Goal: Task Accomplishment & Management: Use online tool/utility

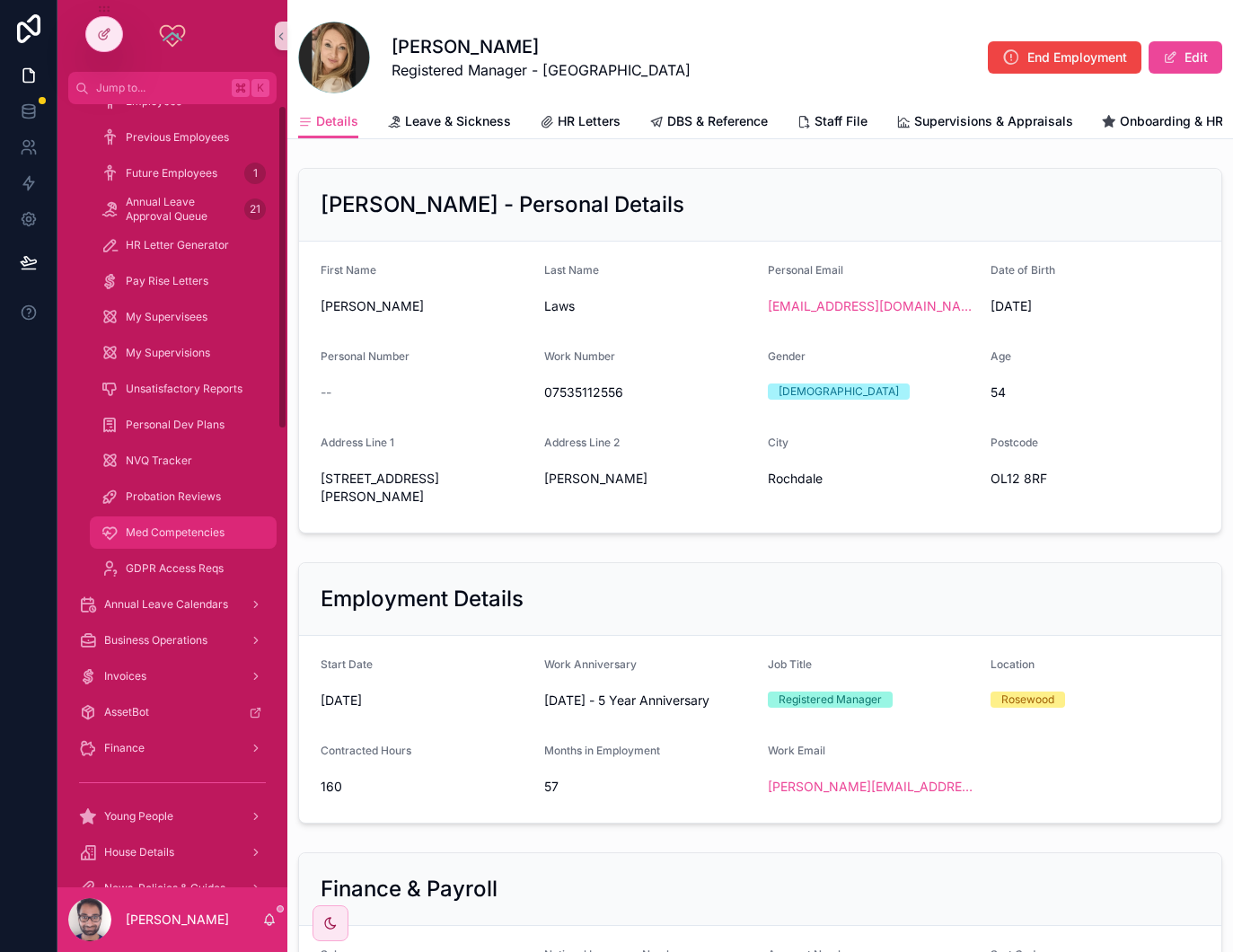
scroll to position [146, 0]
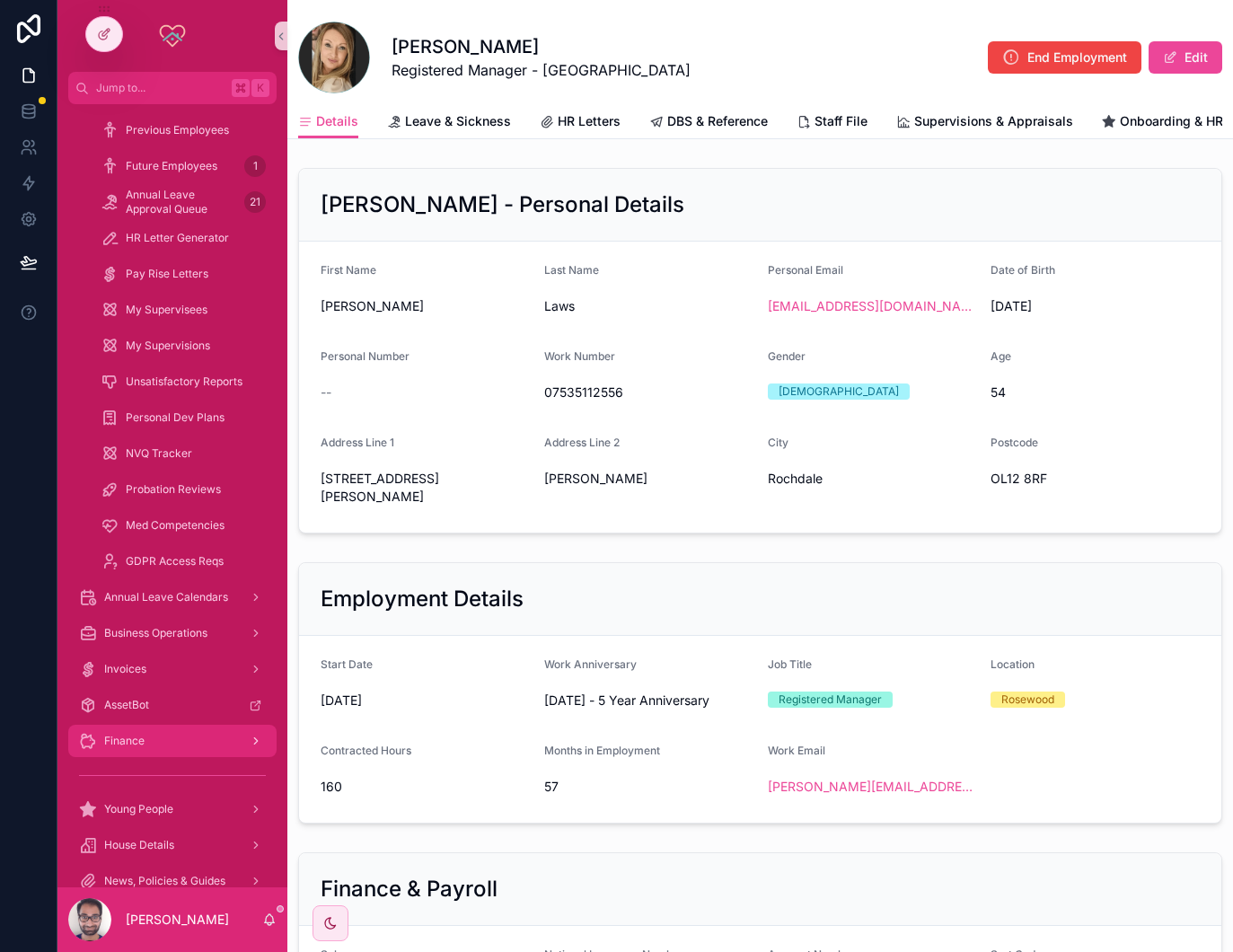
click at [172, 737] on div "Finance" at bounding box center [172, 741] width 187 height 28
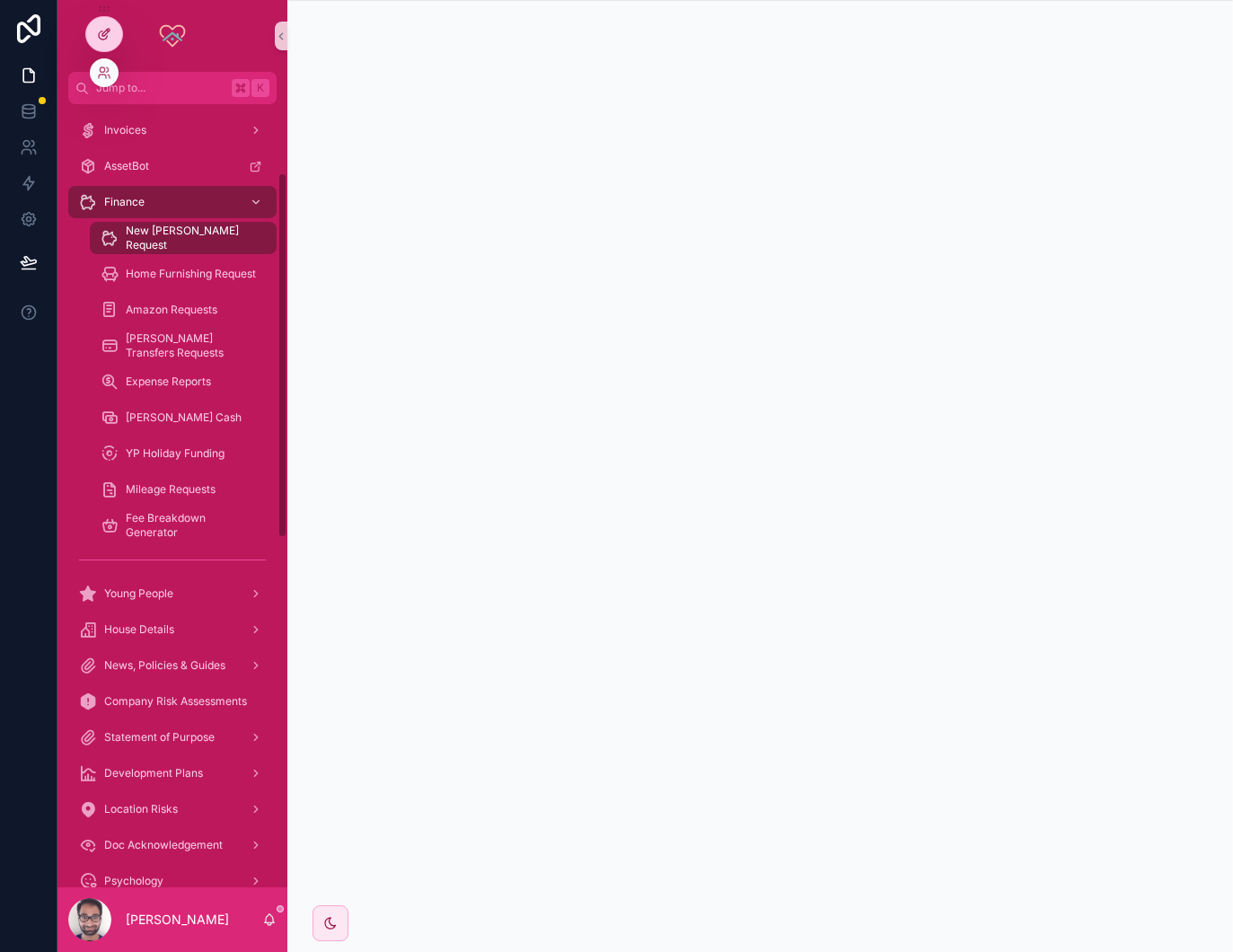
click at [110, 37] on icon at bounding box center [103, 33] width 14 height 14
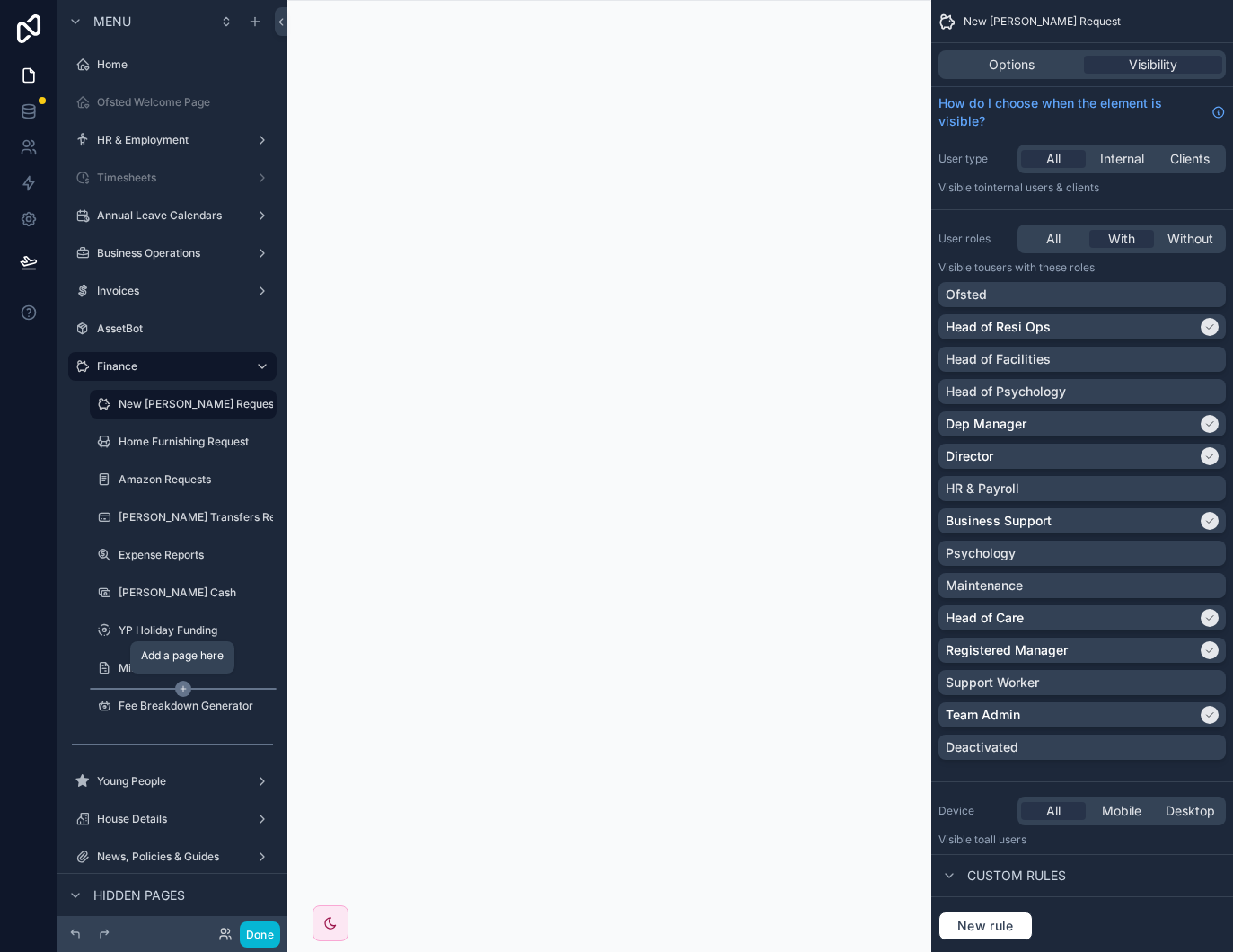
click at [184, 690] on icon "scrollable content" at bounding box center [183, 688] width 16 height 16
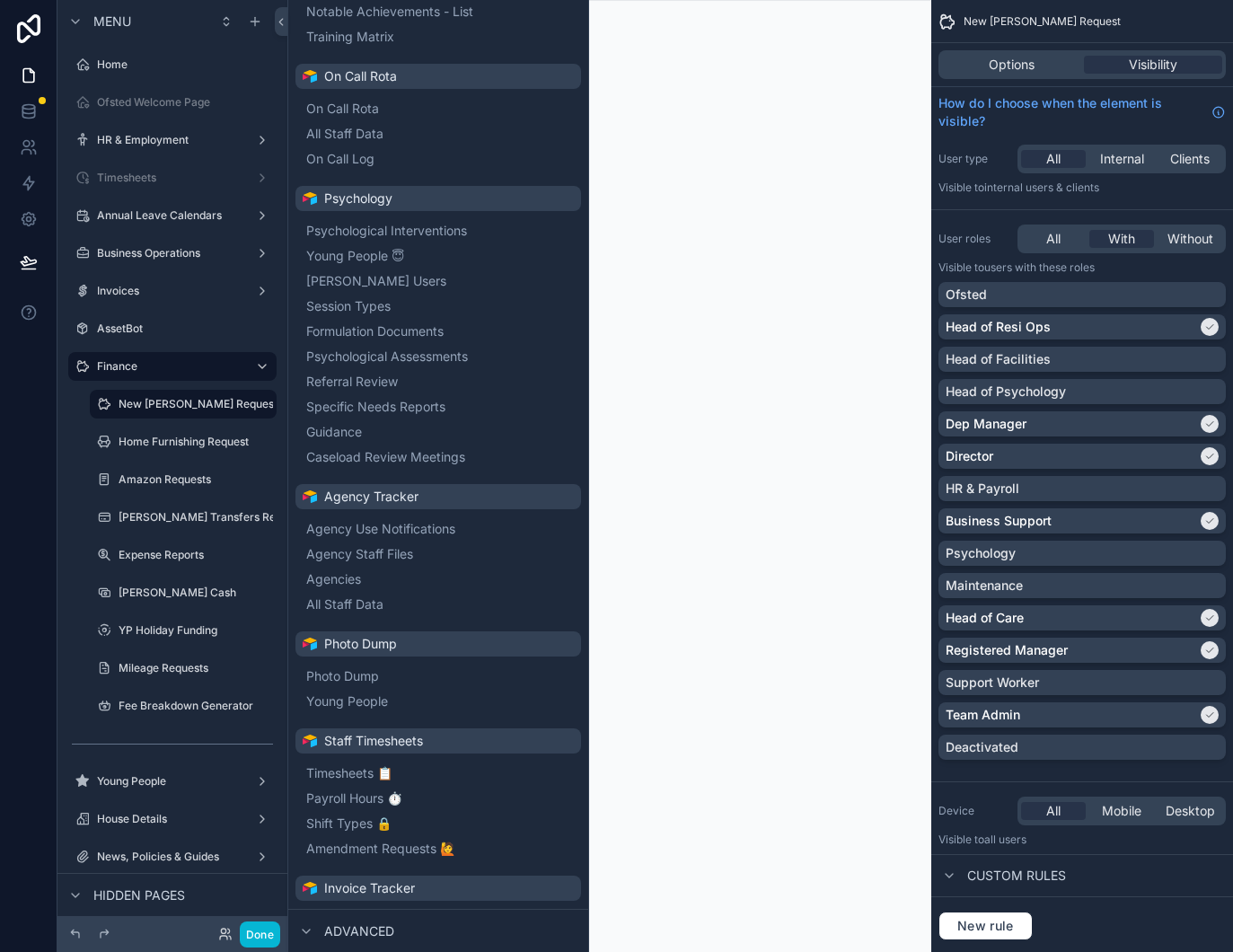
scroll to position [5732, 0]
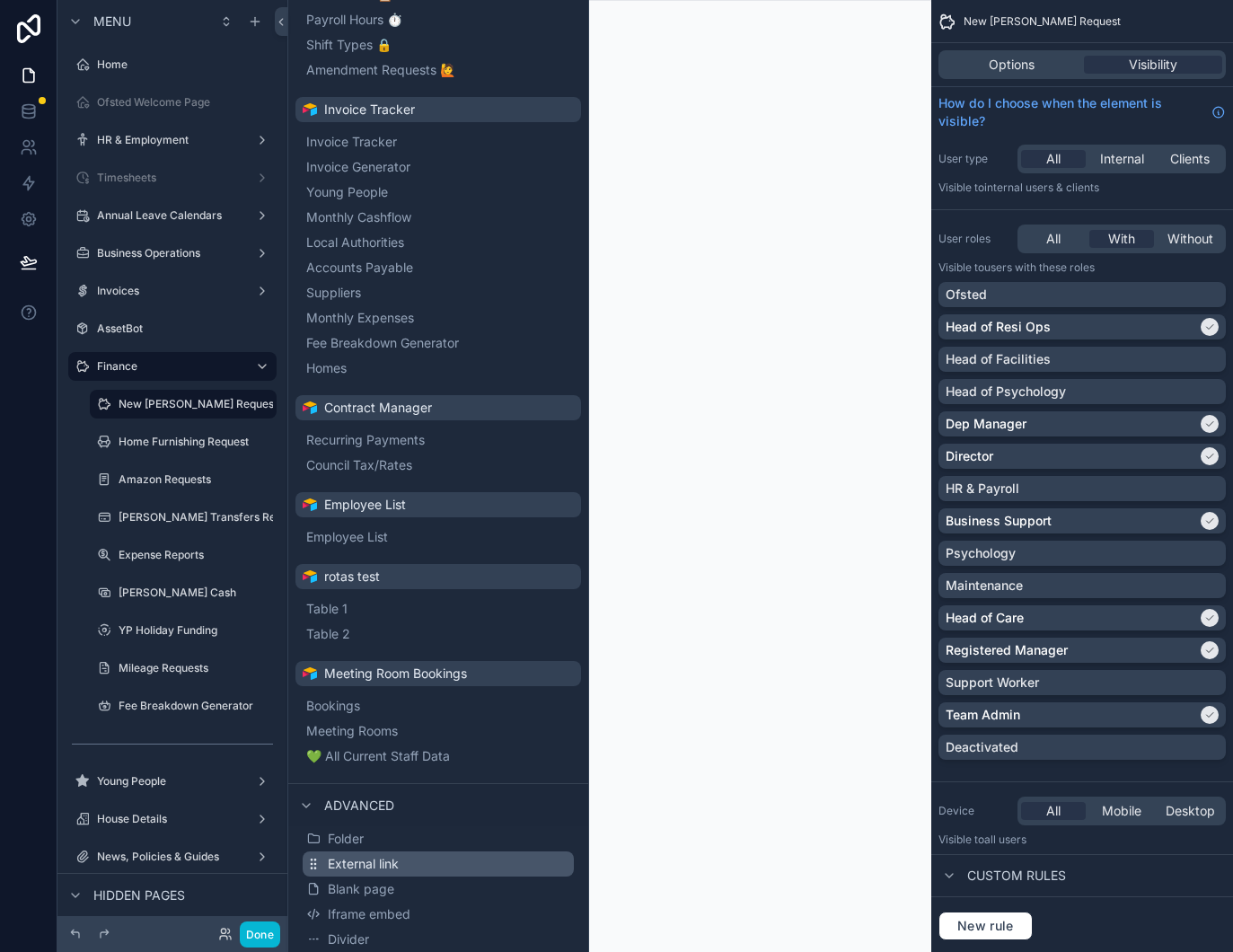
click at [352, 864] on span "External link" at bounding box center [363, 863] width 71 height 18
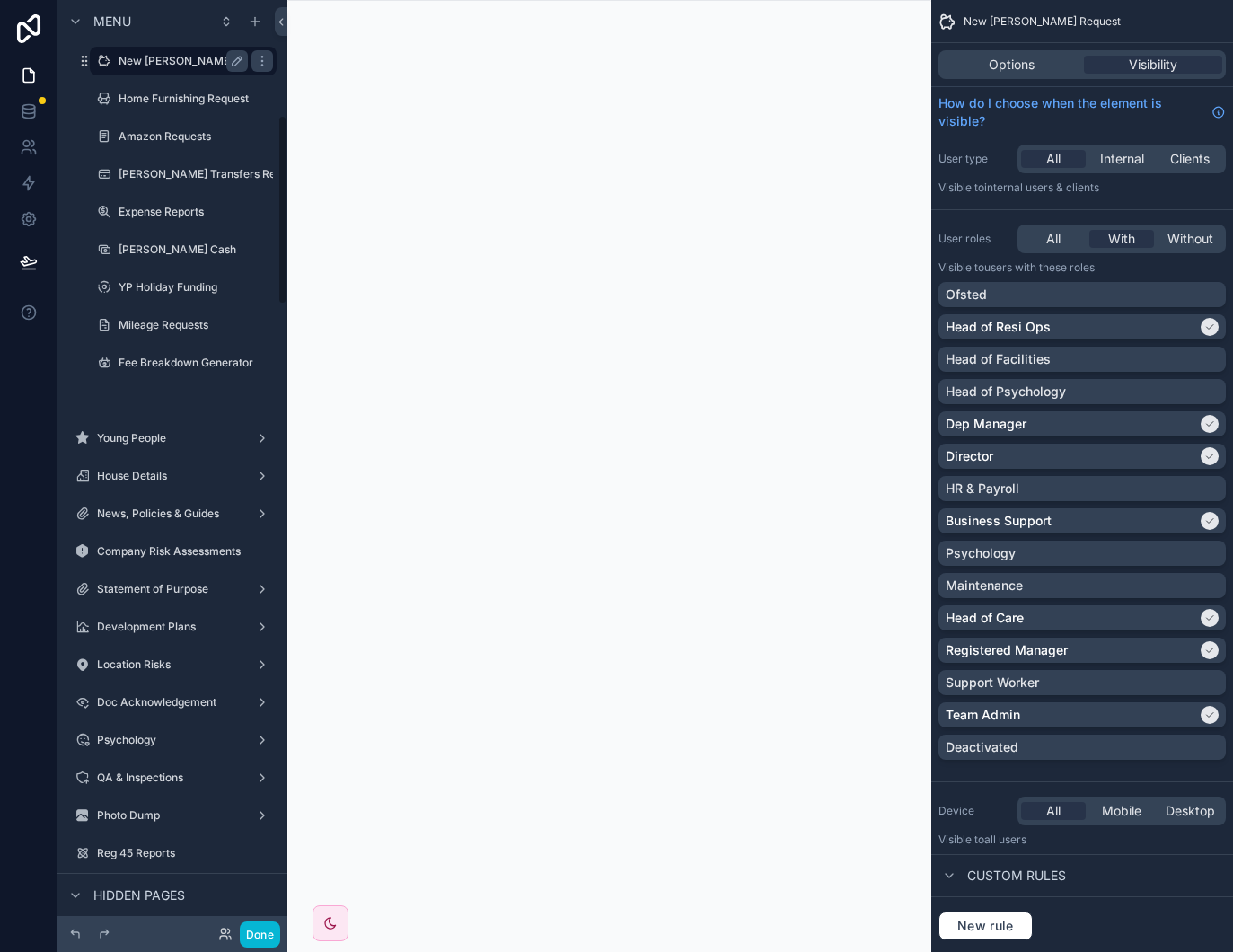
scroll to position [189, 0]
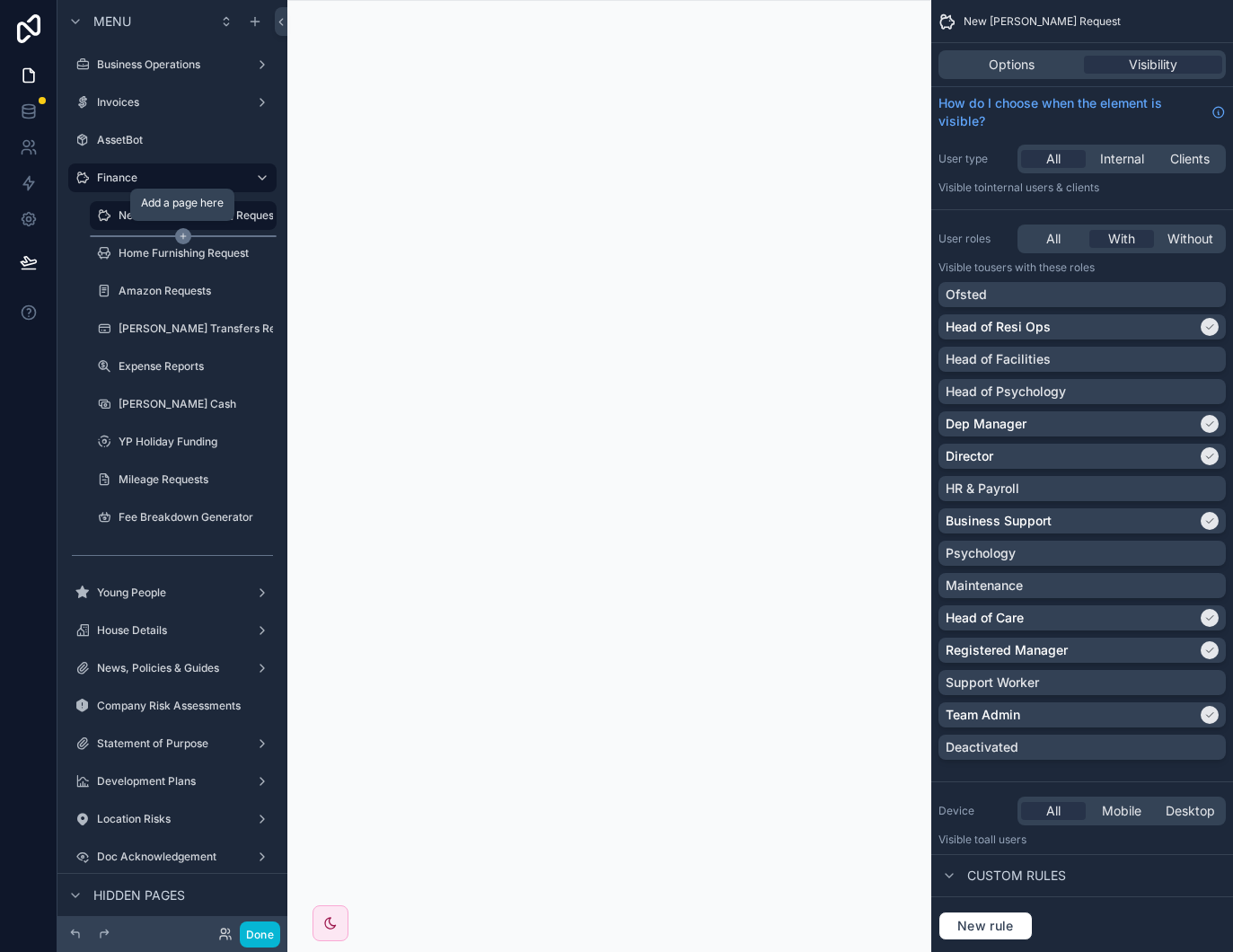
click at [185, 234] on icon "scrollable content" at bounding box center [183, 236] width 16 height 16
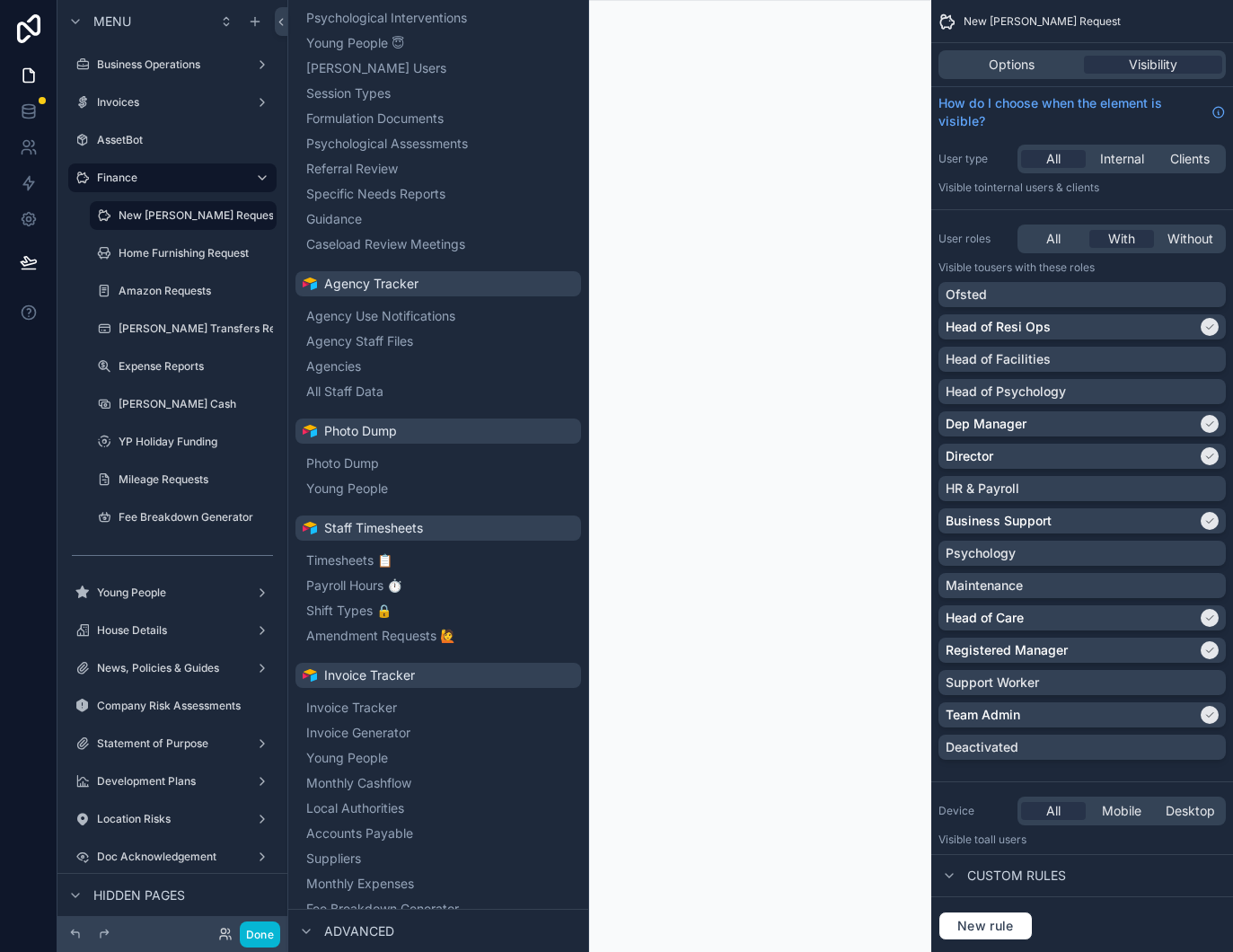
scroll to position [5732, 0]
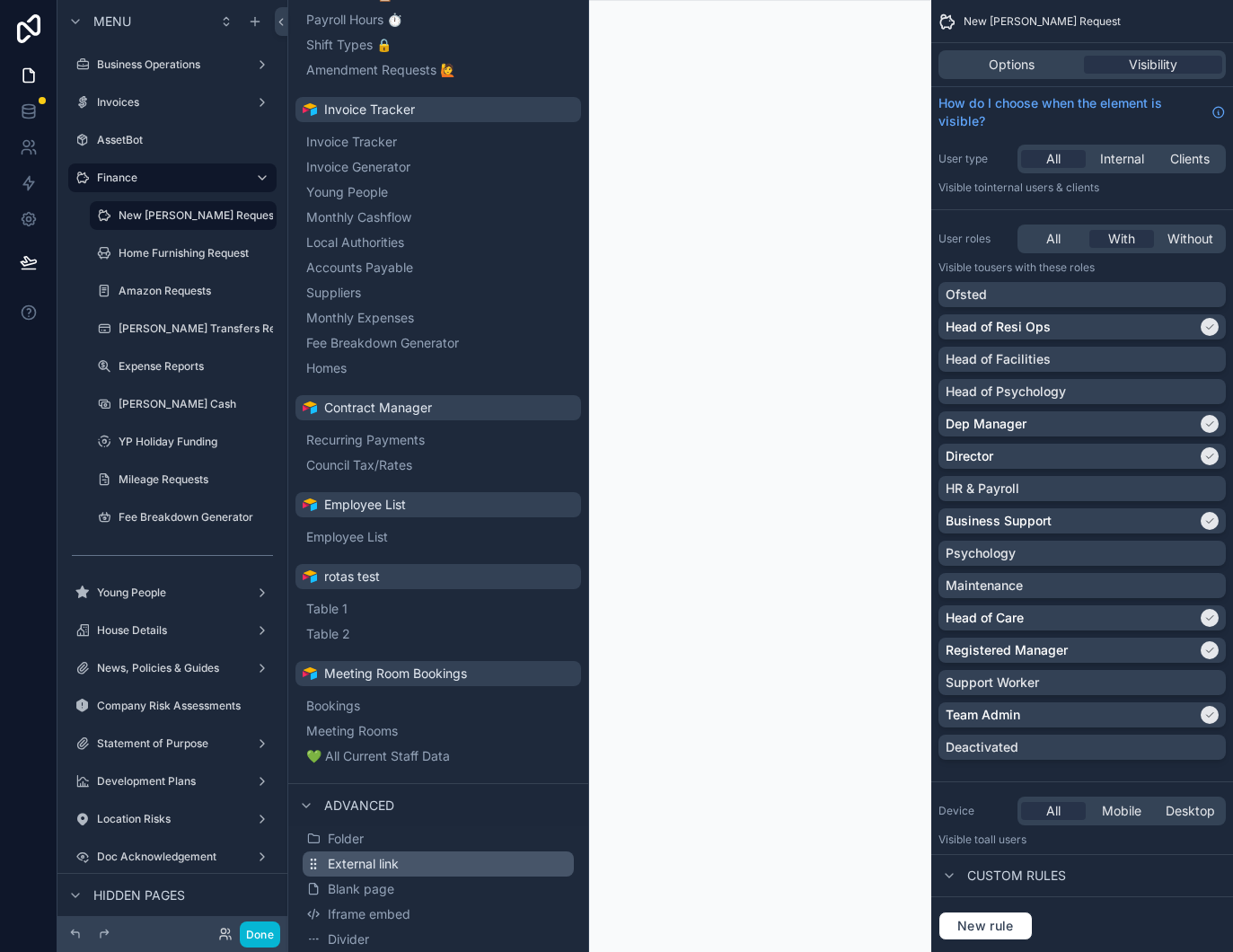
click at [377, 862] on span "External link" at bounding box center [363, 863] width 71 height 18
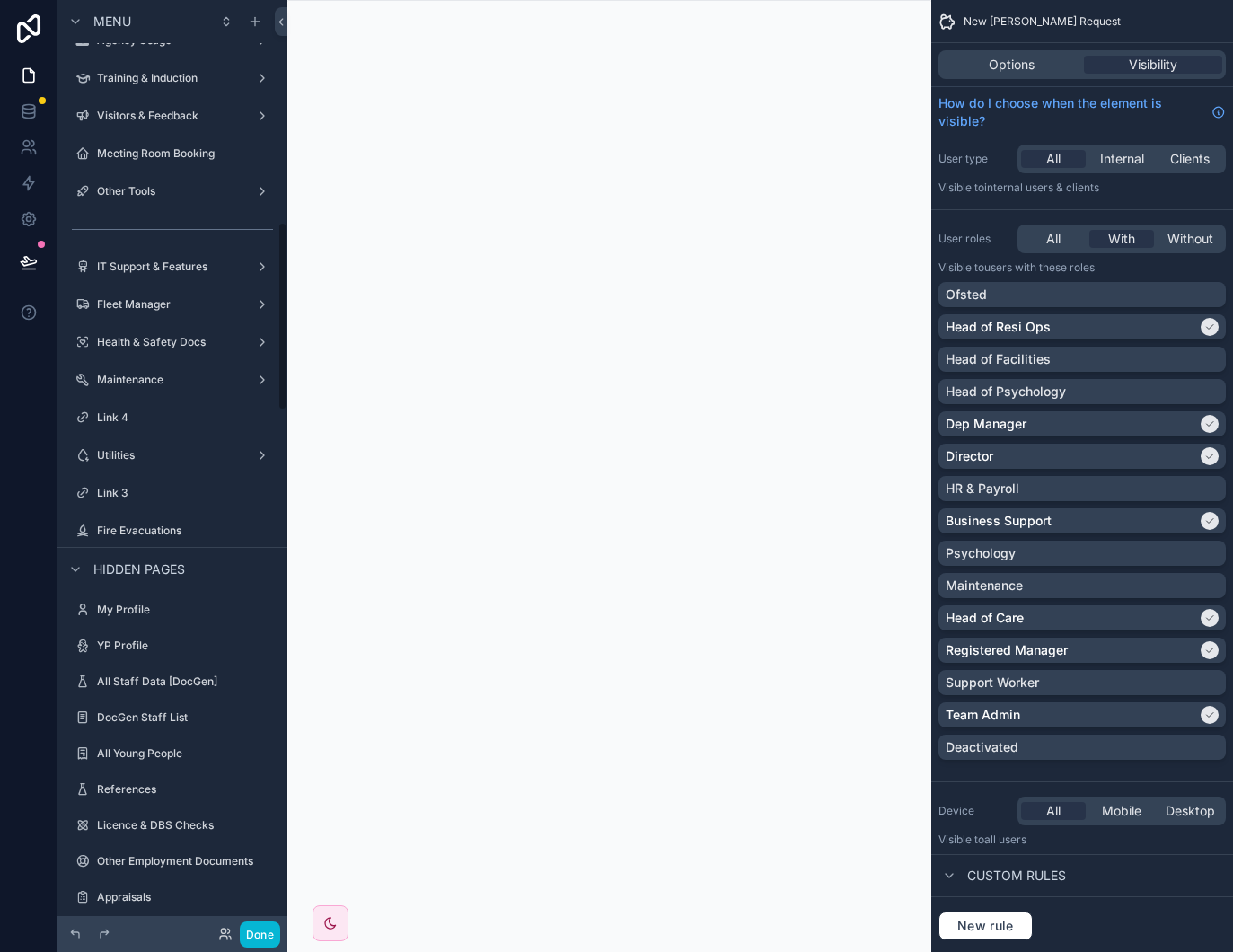
scroll to position [1423, 0]
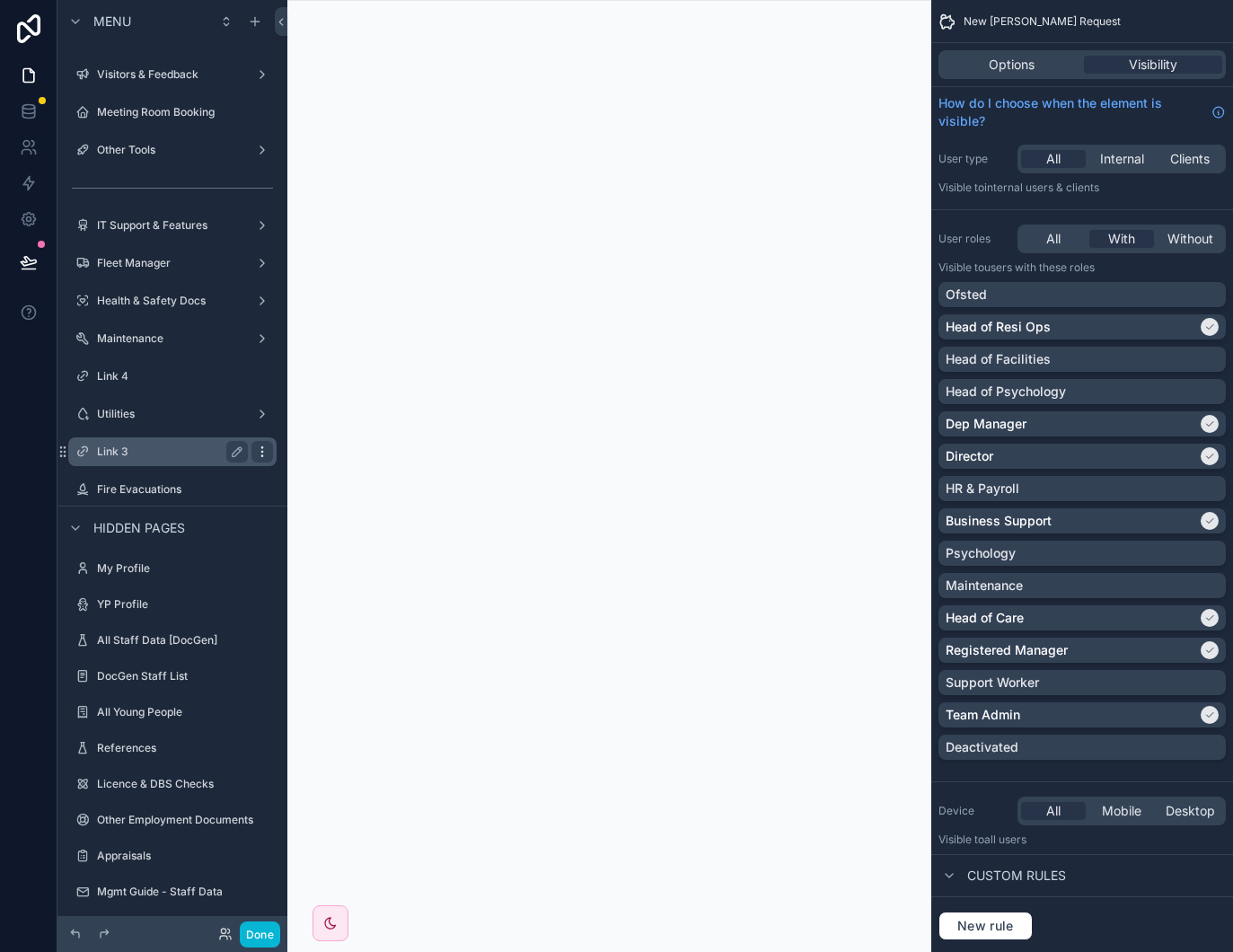
click at [265, 451] on icon "scrollable content" at bounding box center [262, 451] width 14 height 14
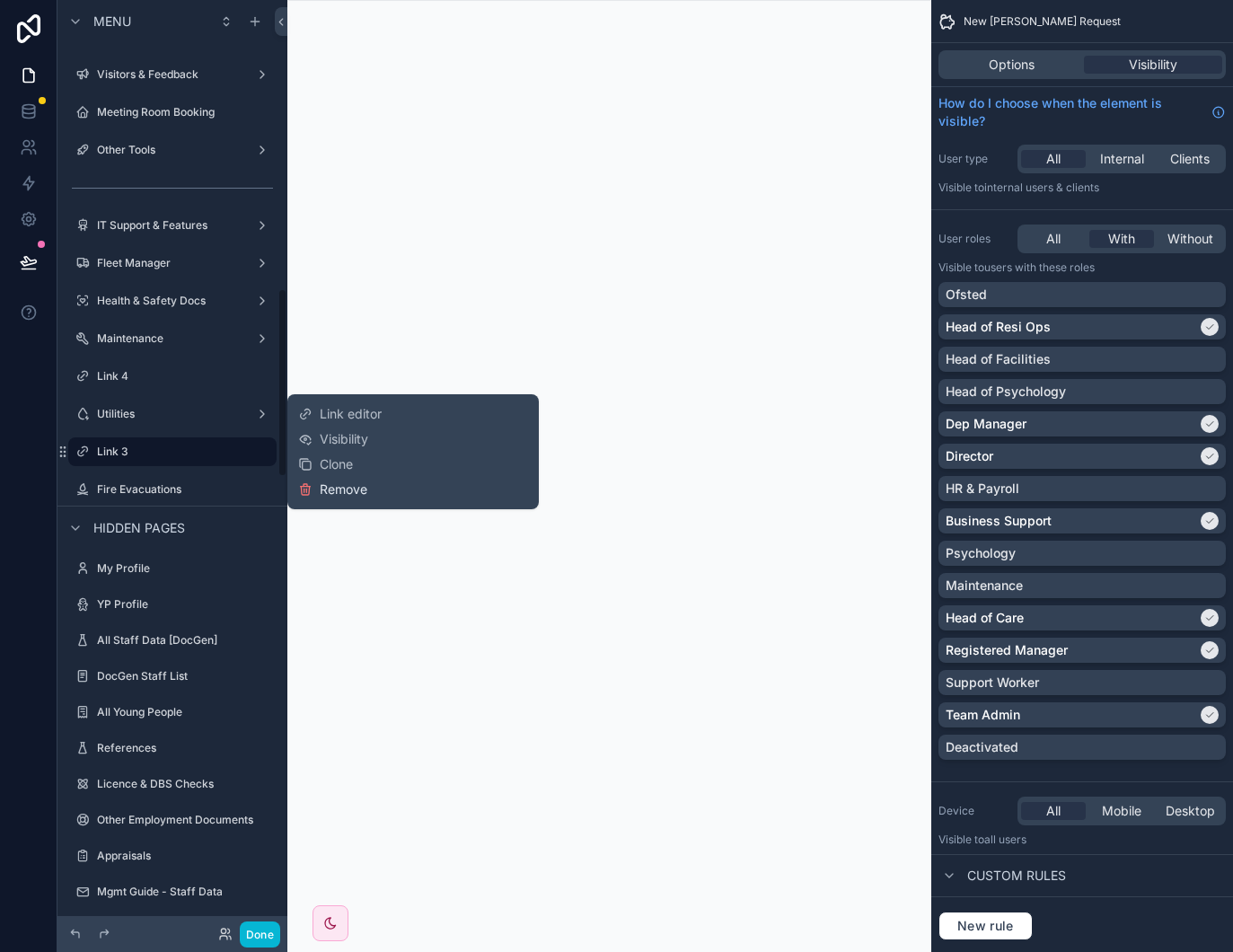
click at [317, 488] on button "Remove" at bounding box center [332, 489] width 69 height 18
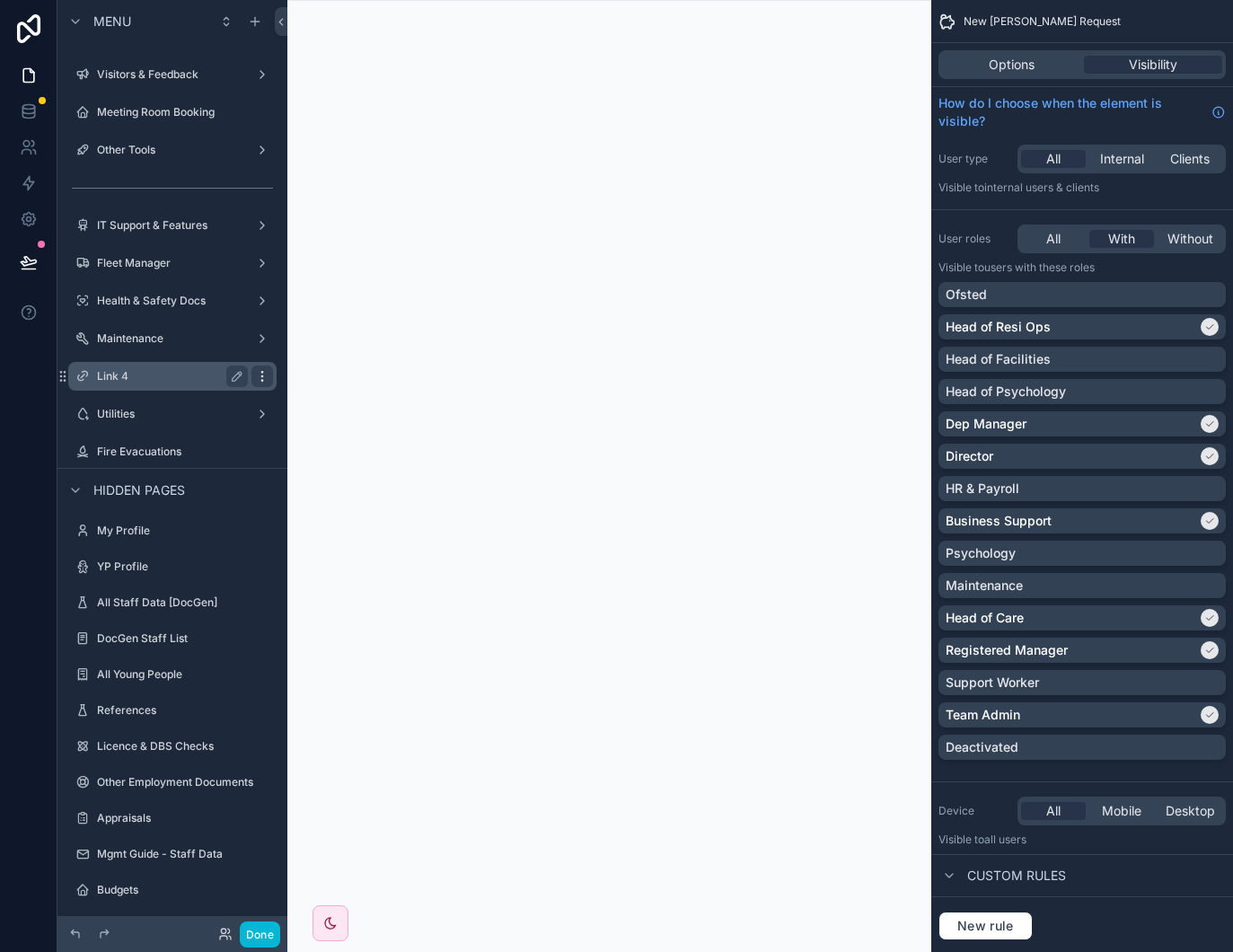
click at [260, 377] on icon "scrollable content" at bounding box center [262, 375] width 14 height 14
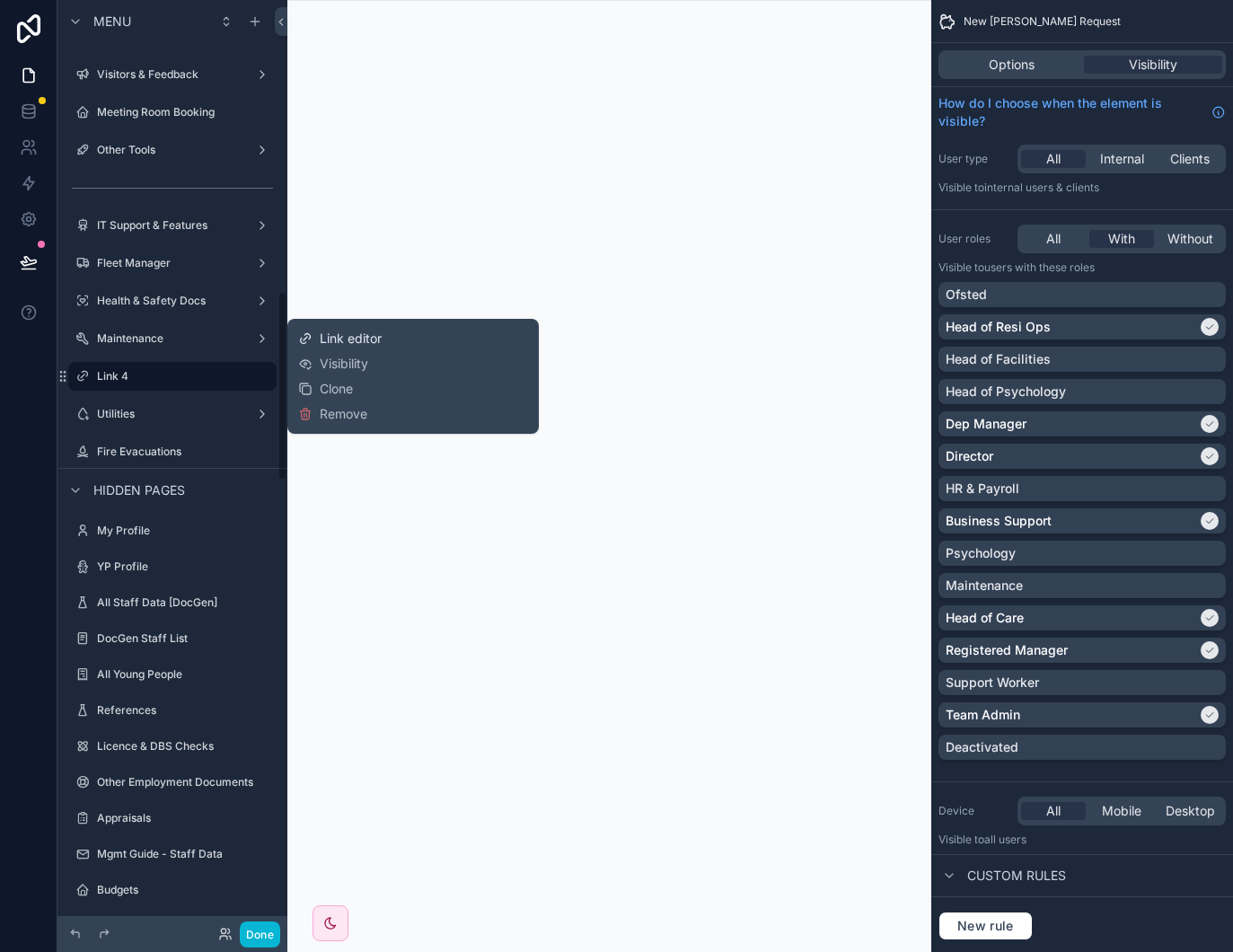
click at [330, 341] on span "Link editor" at bounding box center [350, 339] width 62 height 18
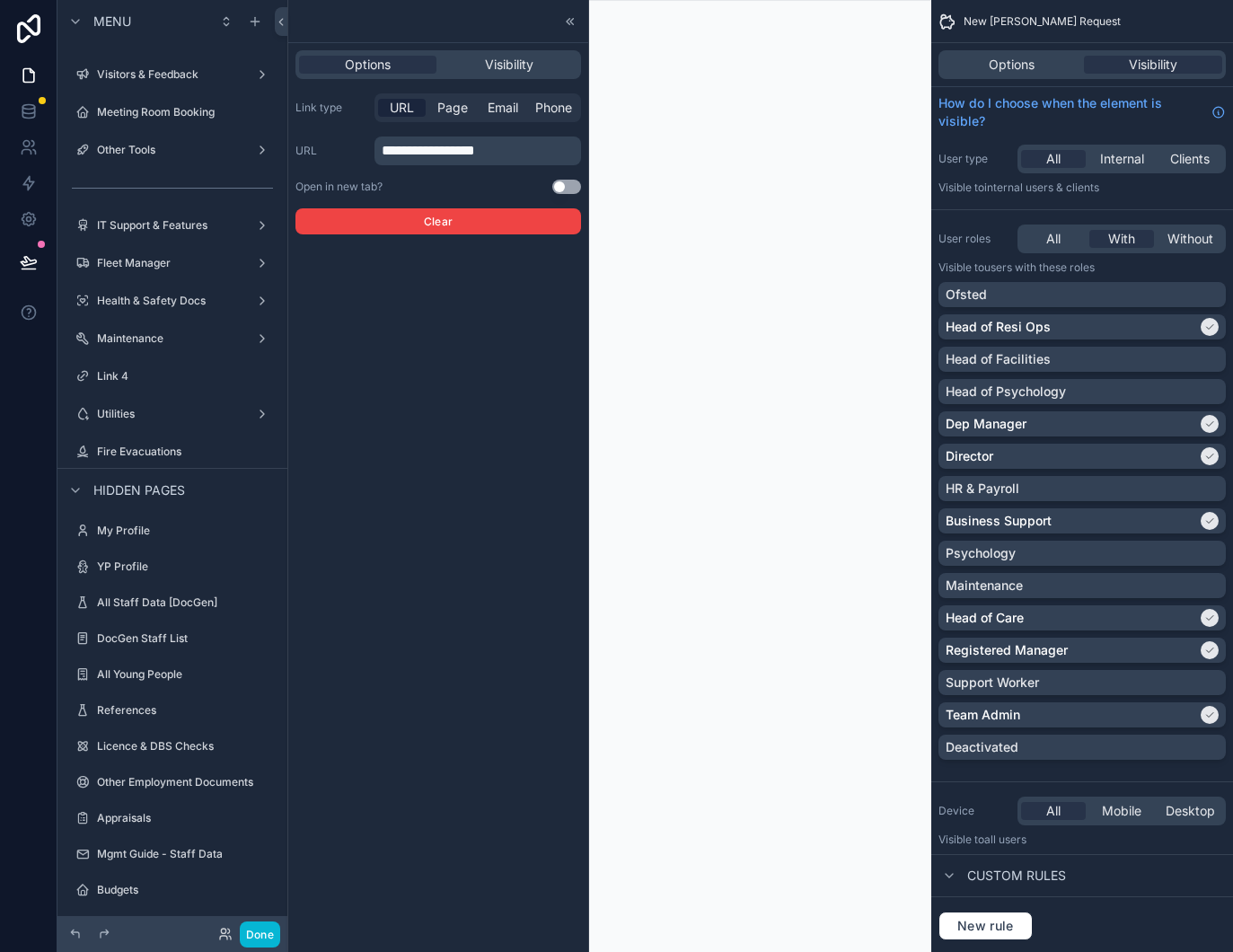
click at [406, 146] on span "**********" at bounding box center [428, 151] width 93 height 13
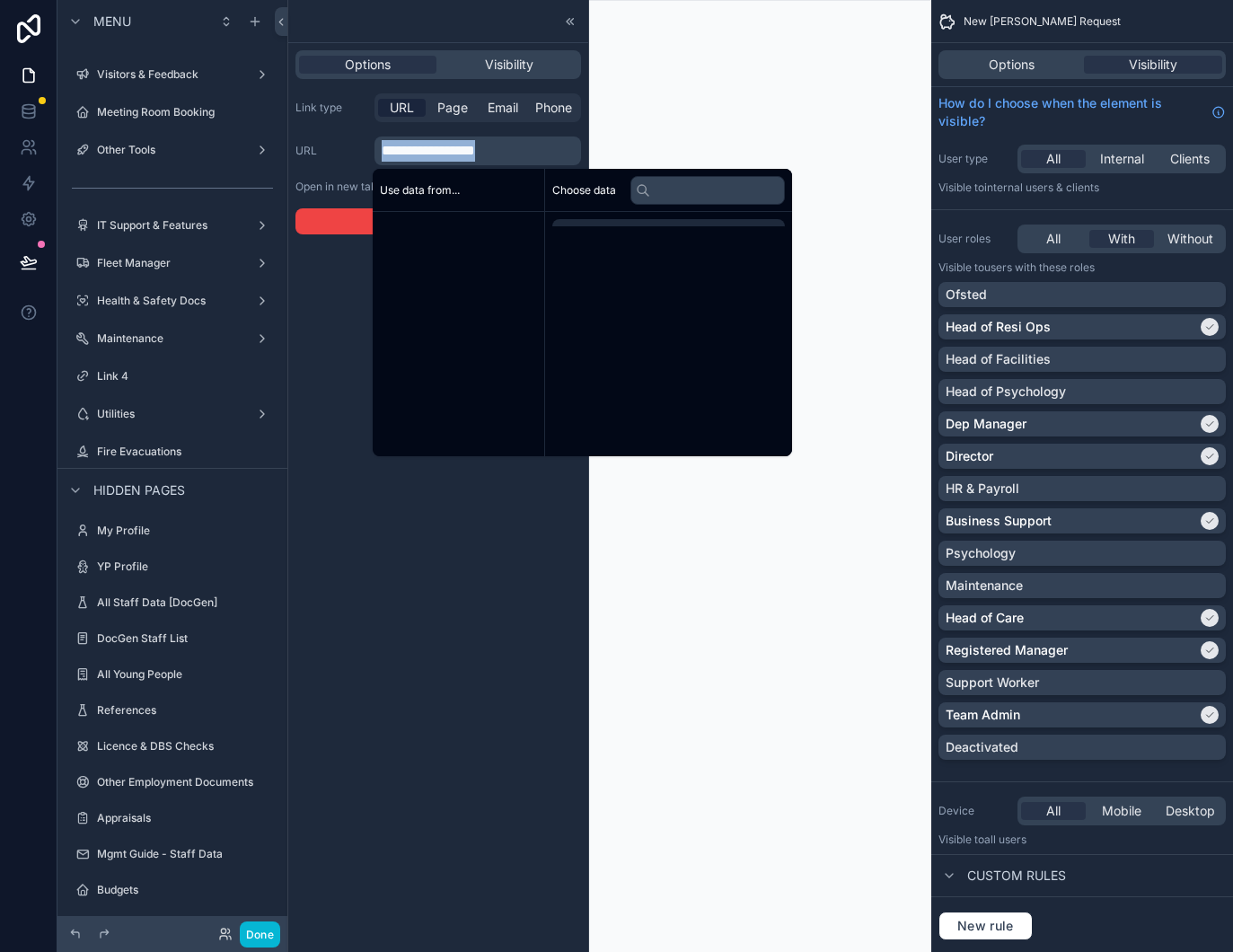
click at [406, 146] on span "**********" at bounding box center [428, 151] width 93 height 13
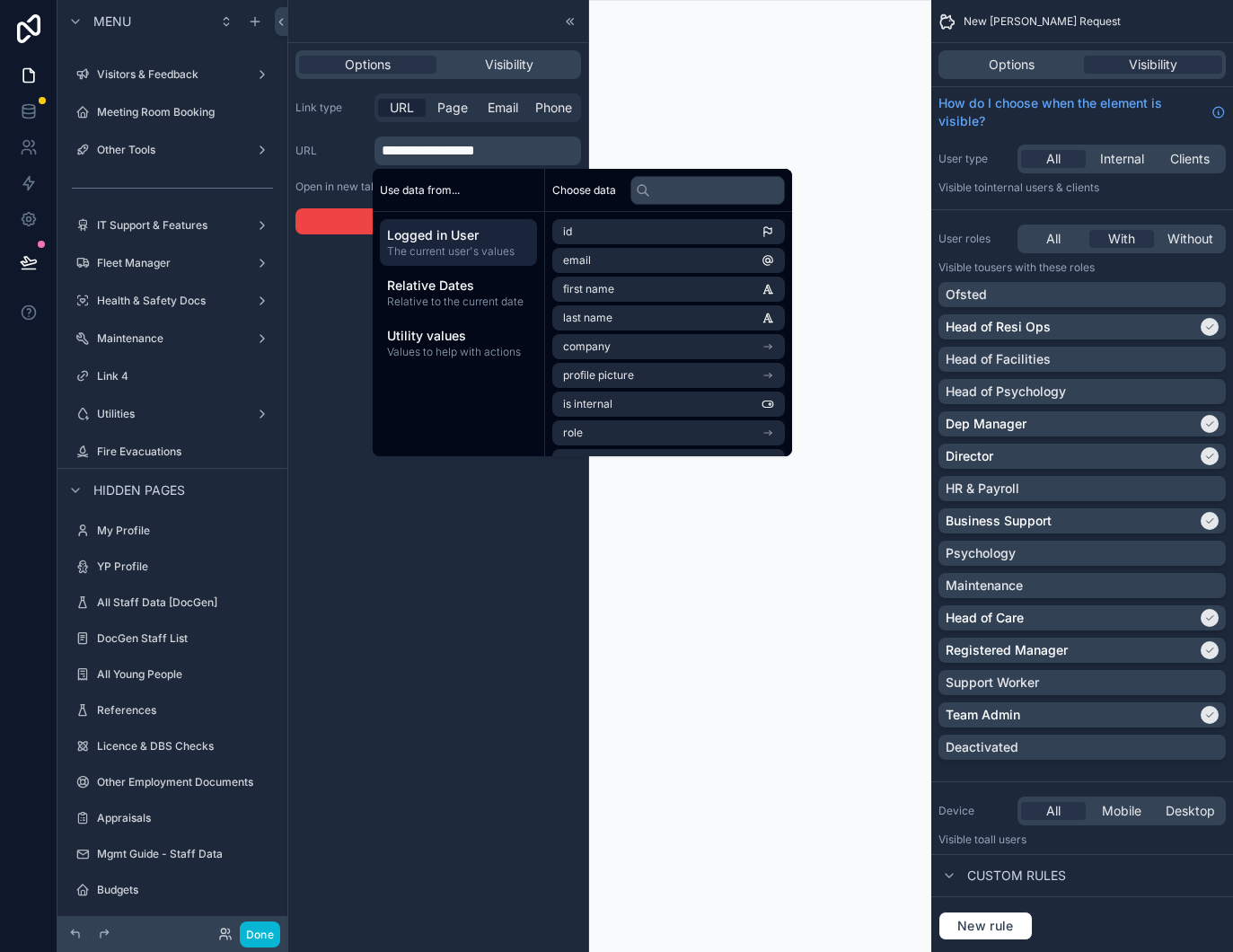
scroll to position [0, 0]
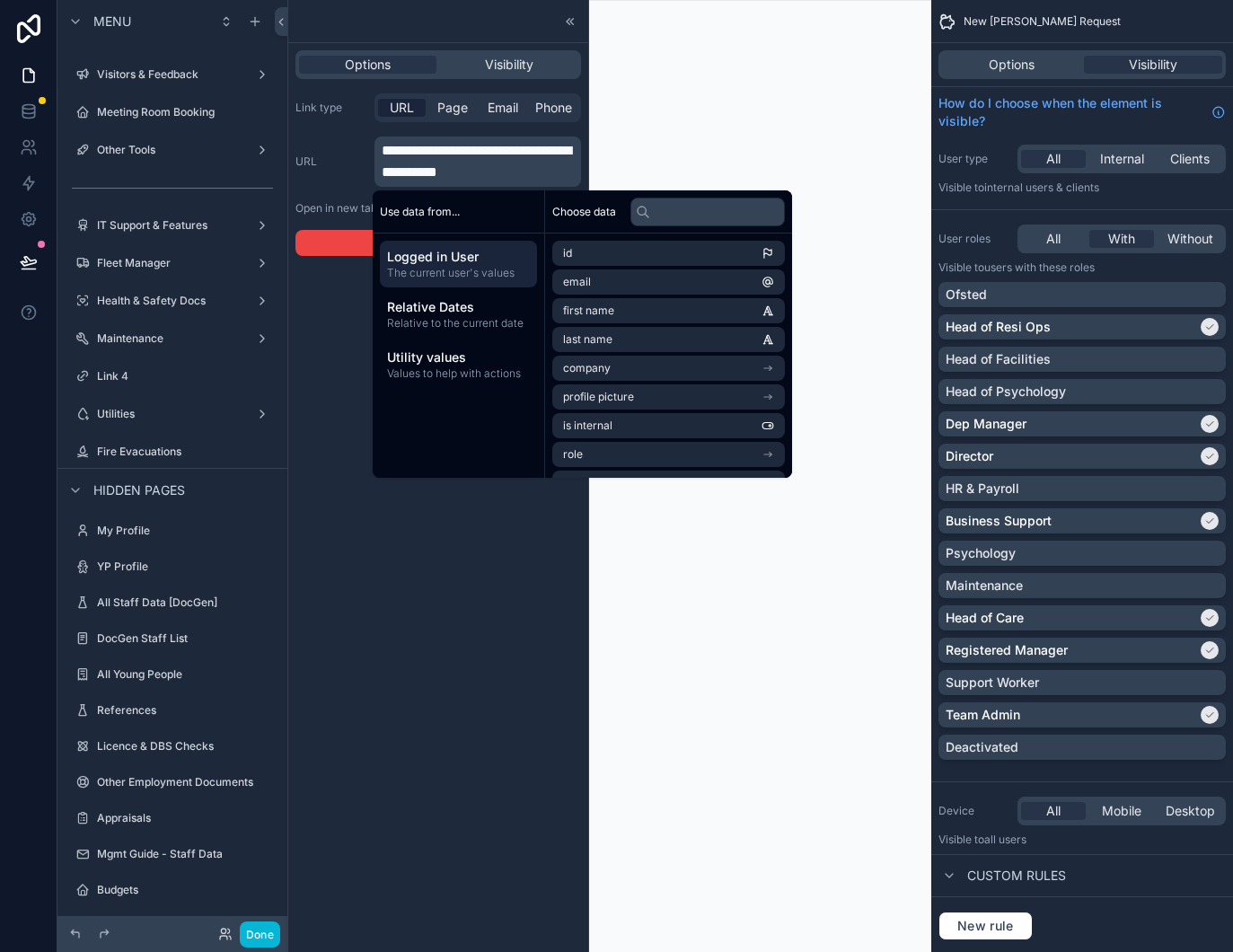
click at [359, 162] on label "URL" at bounding box center [332, 161] width 72 height 14
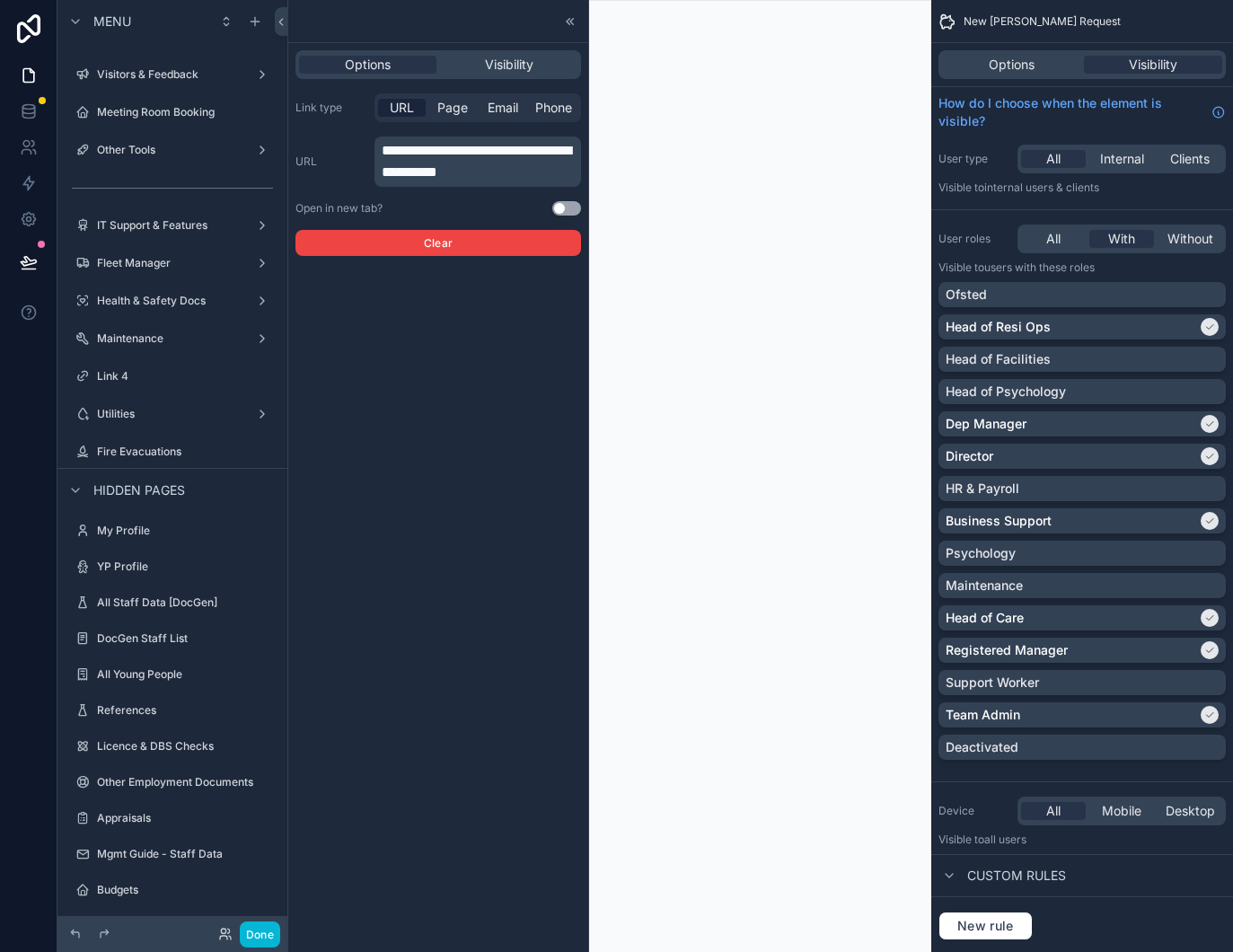
click at [562, 207] on button "Use setting" at bounding box center [566, 208] width 28 height 14
click at [481, 64] on div "Visibility" at bounding box center [508, 64] width 138 height 18
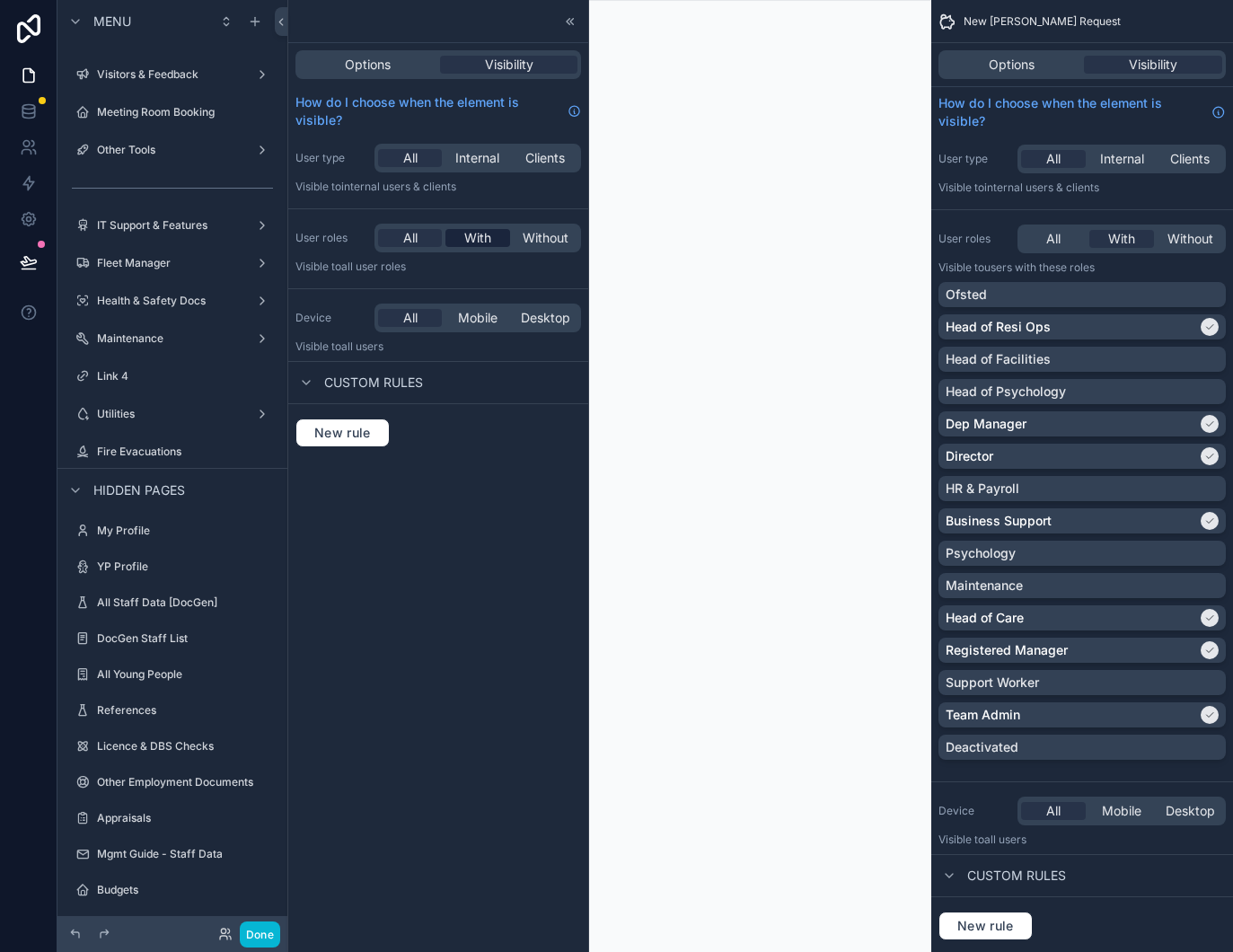
click at [465, 243] on span "With" at bounding box center [478, 237] width 27 height 18
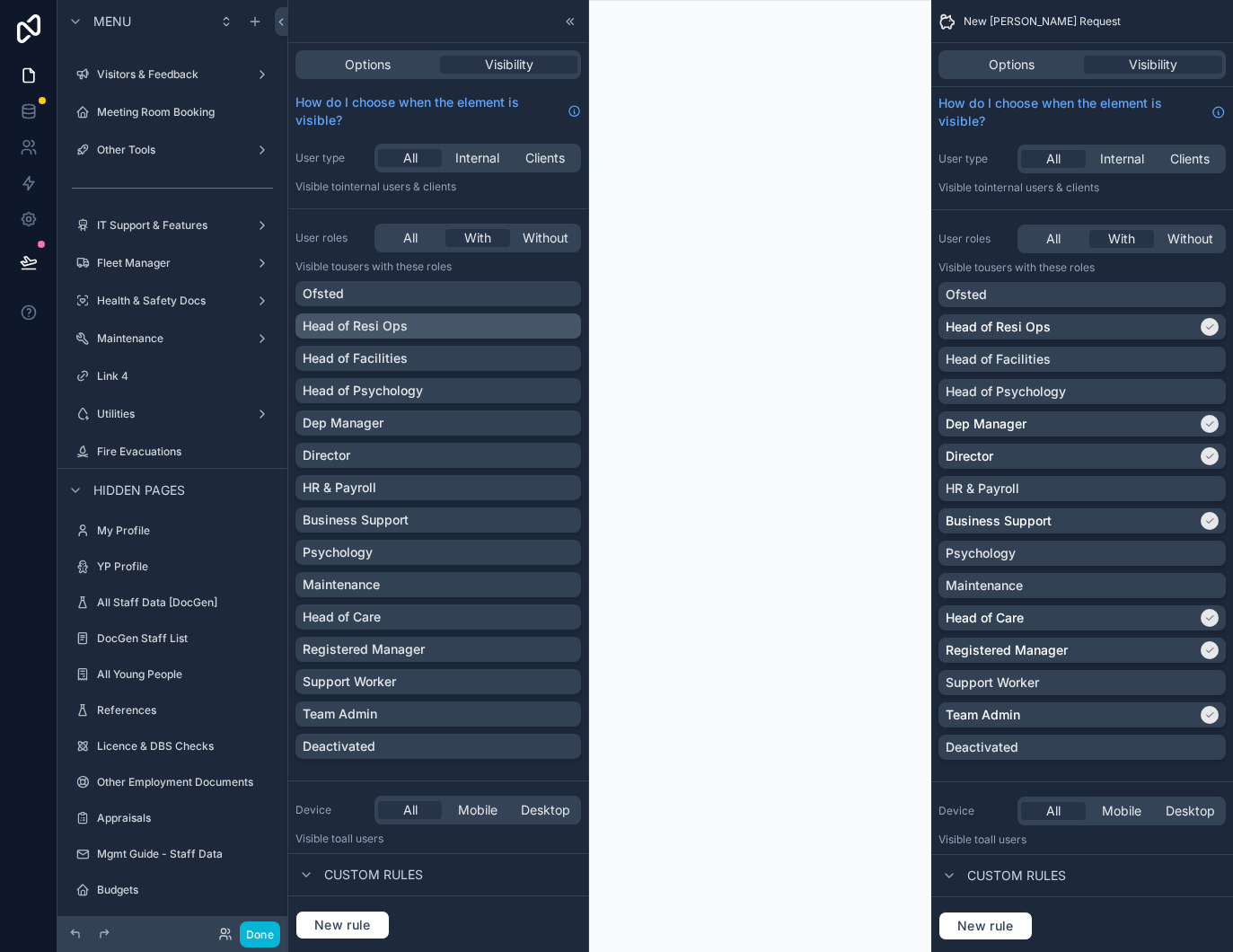
click at [445, 318] on div "Head of Resi Ops" at bounding box center [438, 325] width 271 height 18
click at [413, 461] on div "Director" at bounding box center [438, 455] width 271 height 18
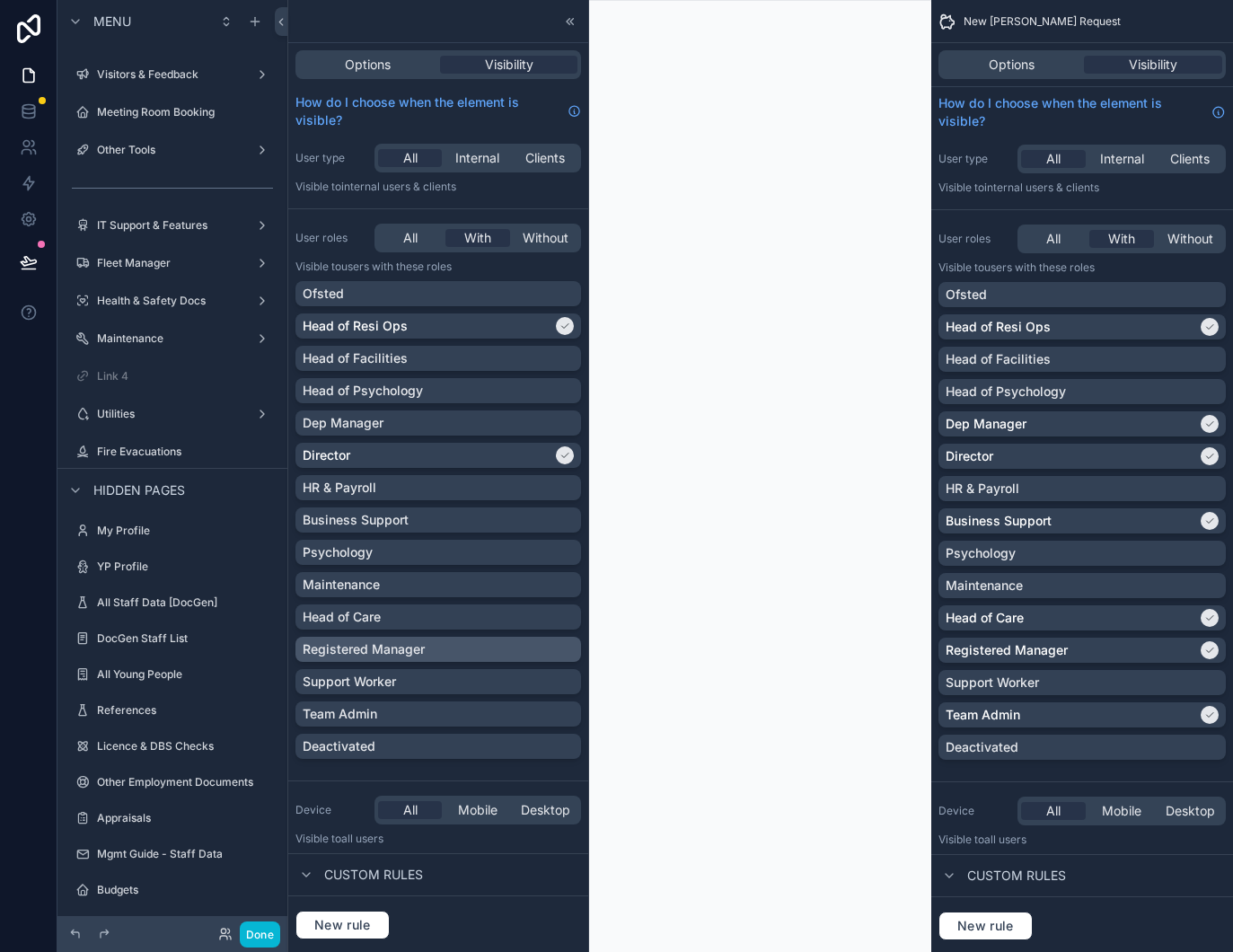
click at [409, 640] on p "Registered Manager" at bounding box center [363, 649] width 122 height 18
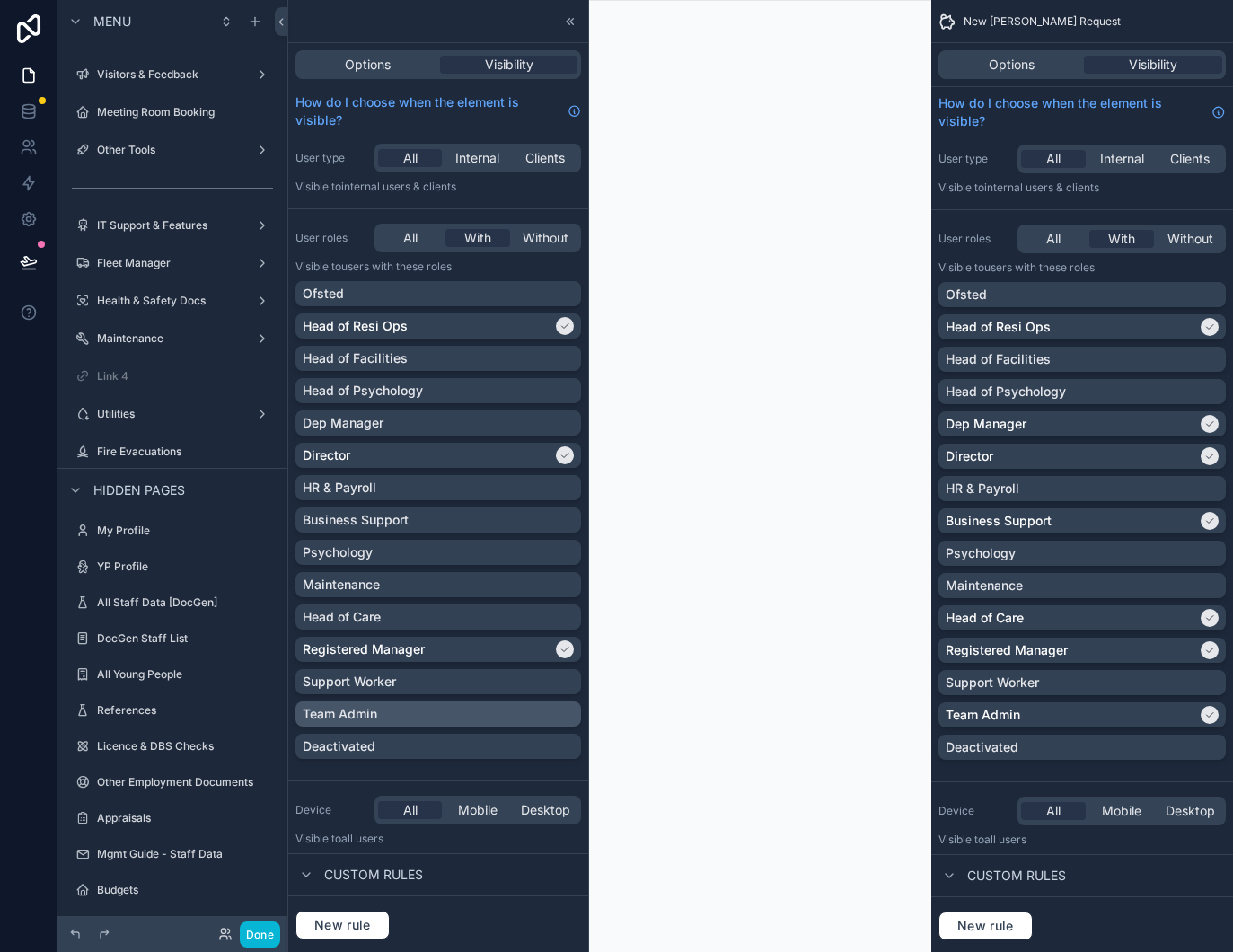
click at [404, 711] on div "Team Admin" at bounding box center [438, 713] width 271 height 18
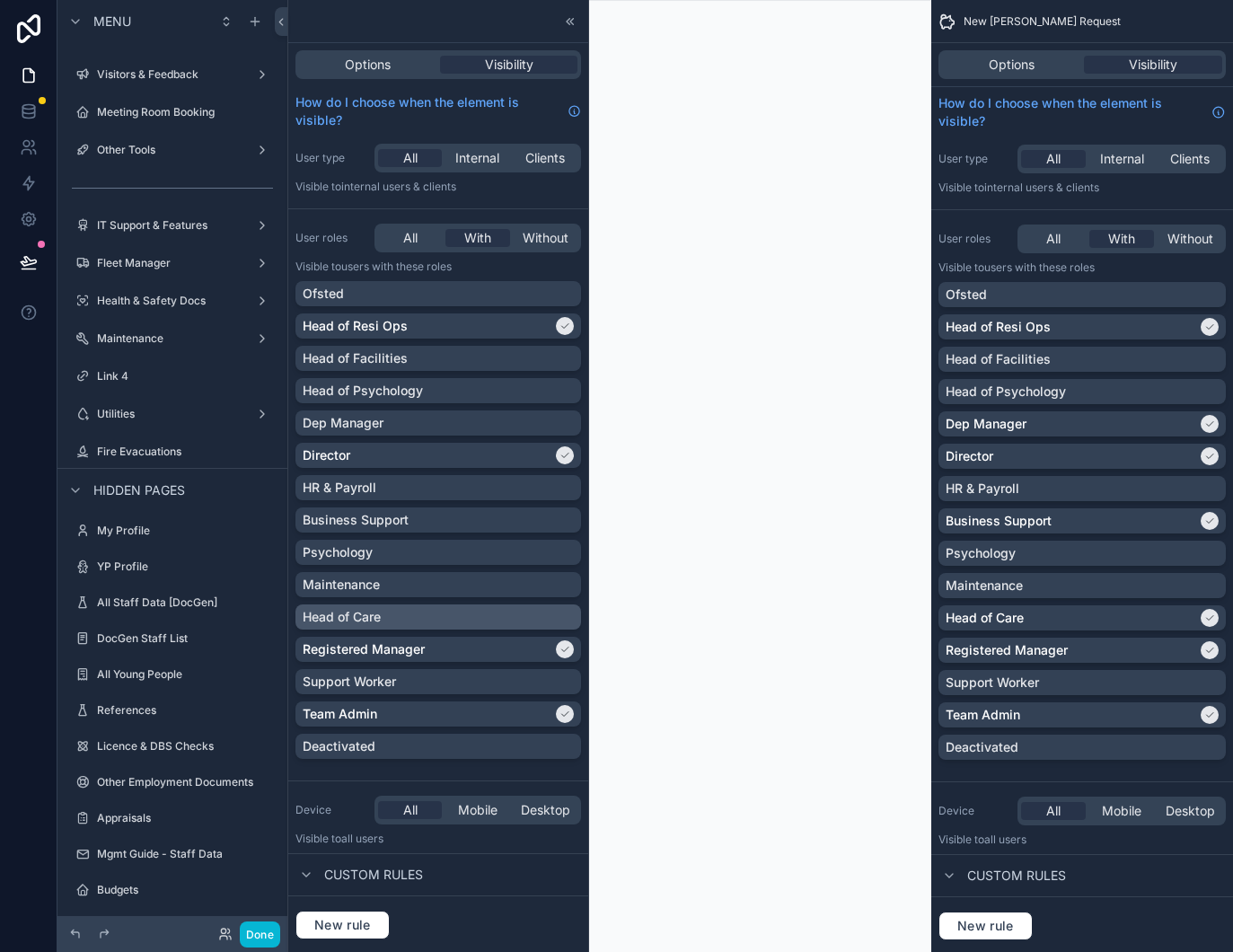
click at [407, 625] on div "Head of Care" at bounding box center [438, 616] width 271 height 18
click at [570, 25] on icon at bounding box center [570, 20] width 14 height 14
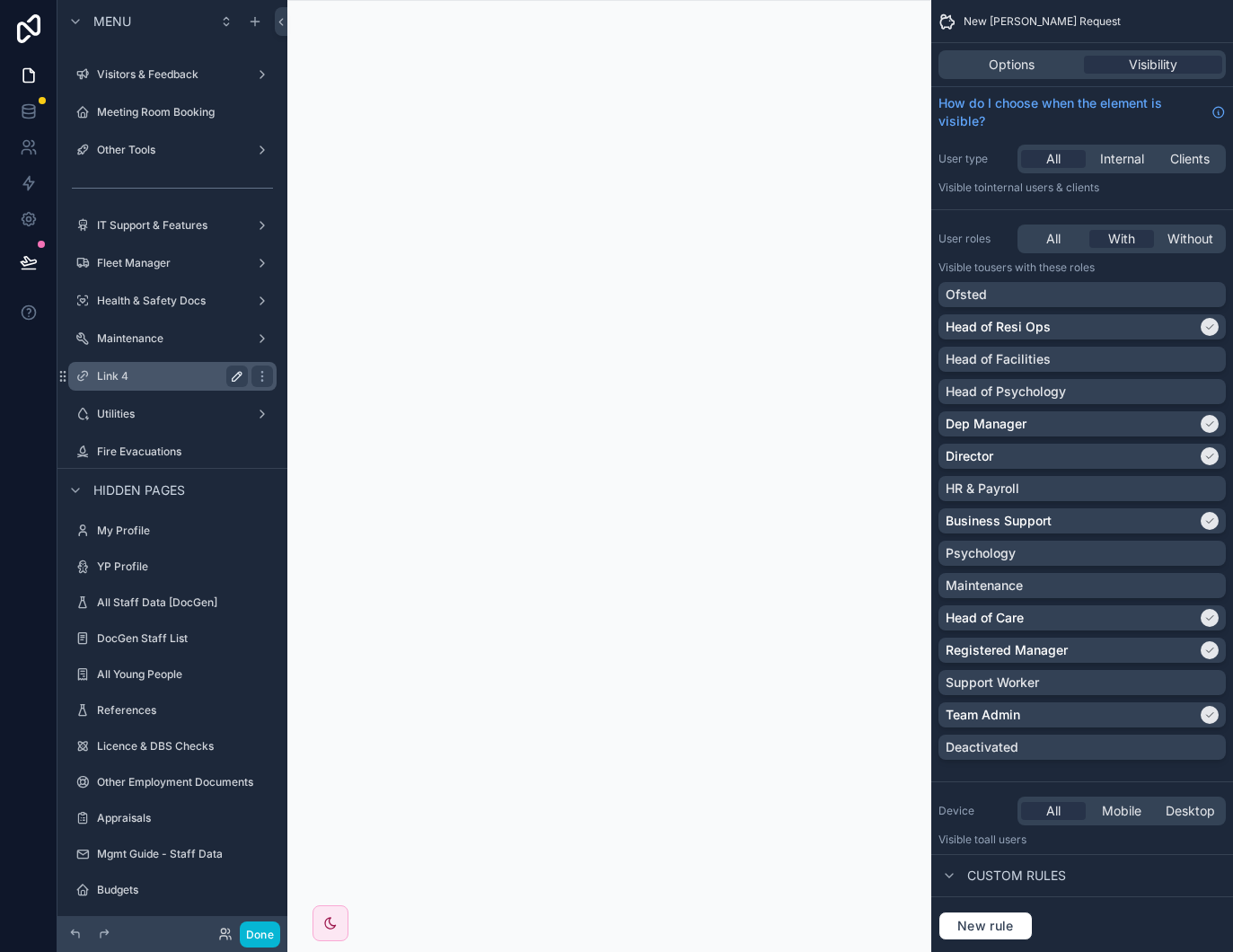
click at [234, 377] on icon "scrollable content" at bounding box center [236, 375] width 14 height 14
click at [172, 378] on input "******" at bounding box center [157, 375] width 122 height 22
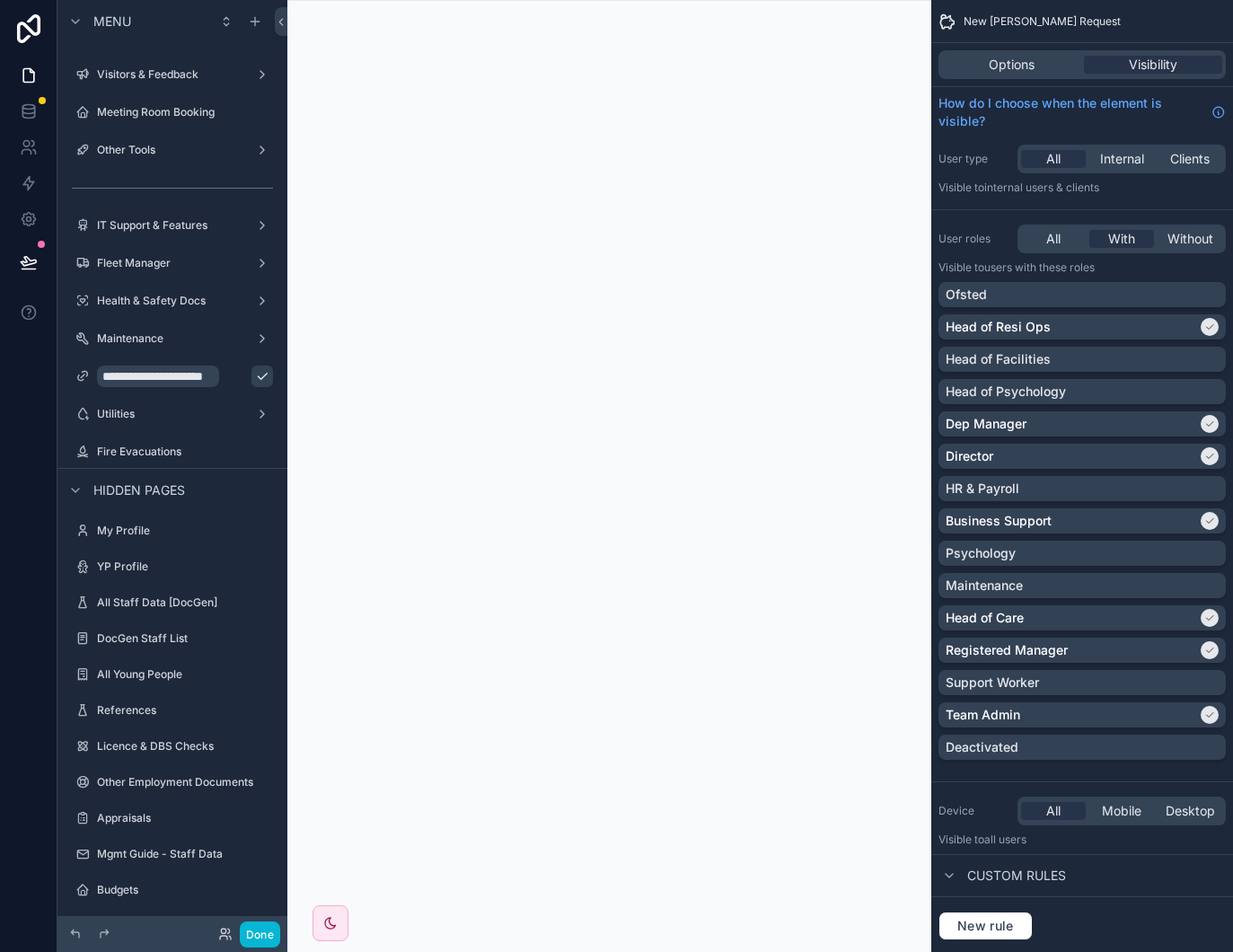
type input "**********"
click at [255, 379] on icon "scrollable content" at bounding box center [262, 375] width 14 height 14
click at [82, 376] on icon "scrollable content" at bounding box center [83, 375] width 14 height 14
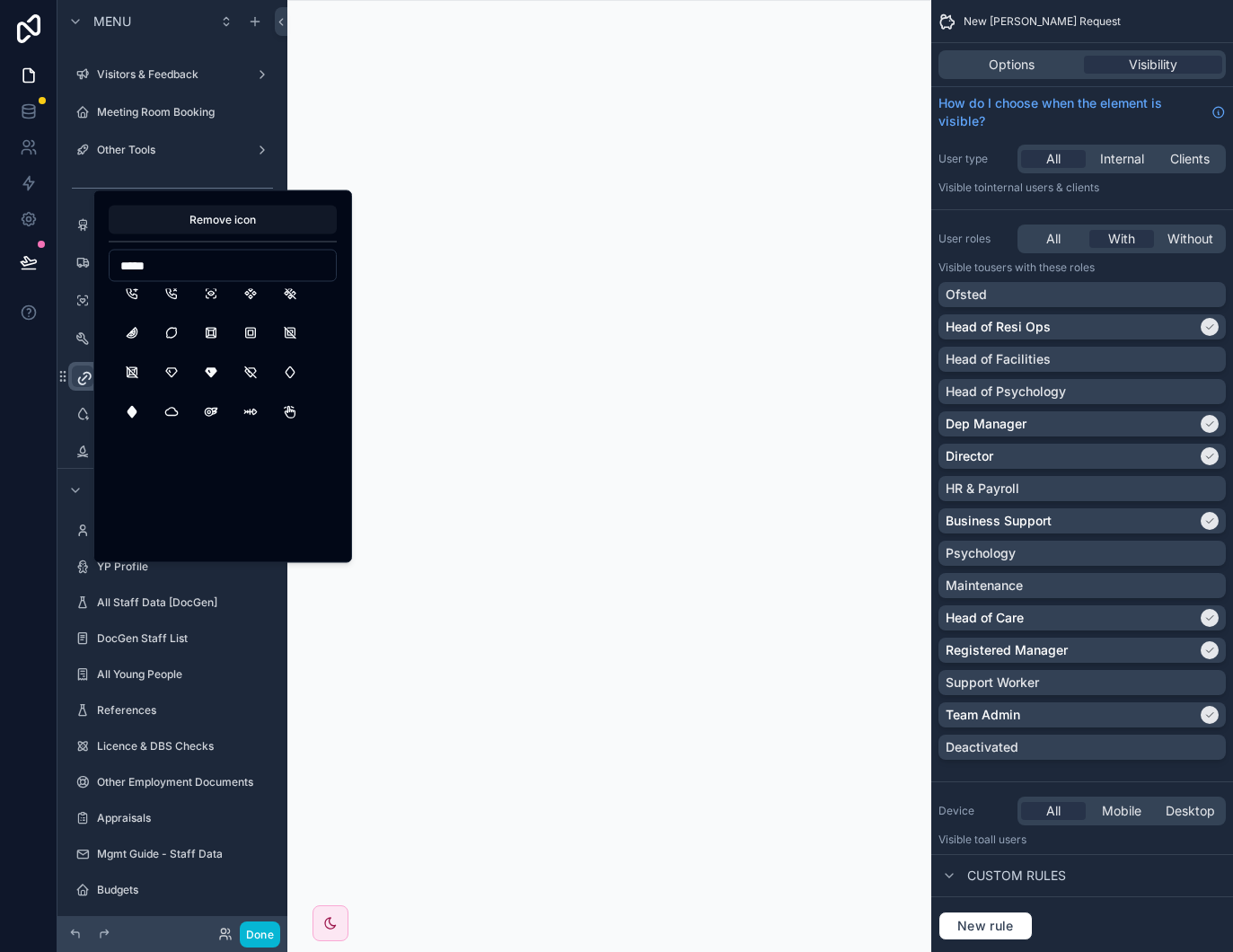
scroll to position [215, 0]
type input "*****"
click at [179, 358] on button "Diamond" at bounding box center [172, 366] width 32 height 32
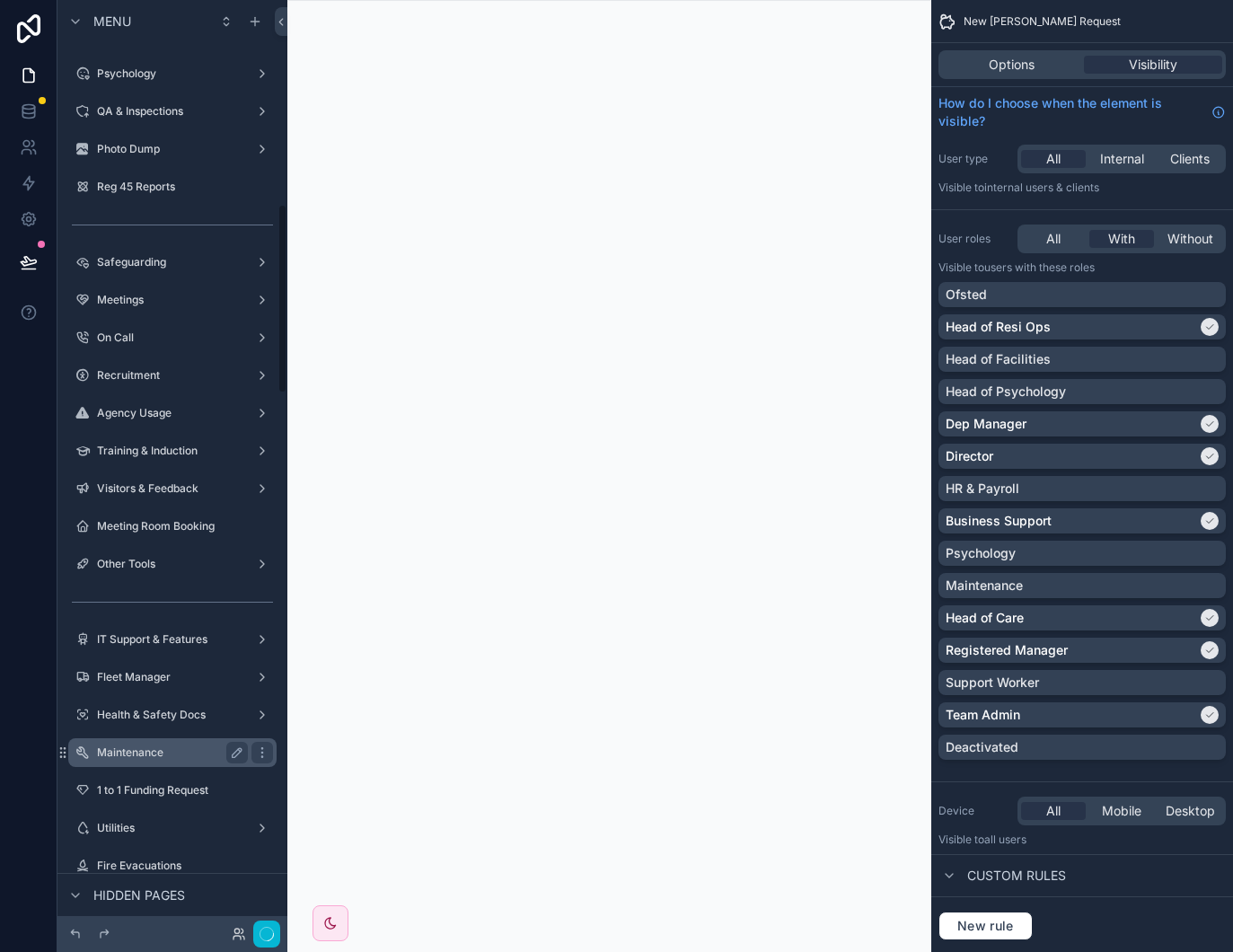
scroll to position [952, 0]
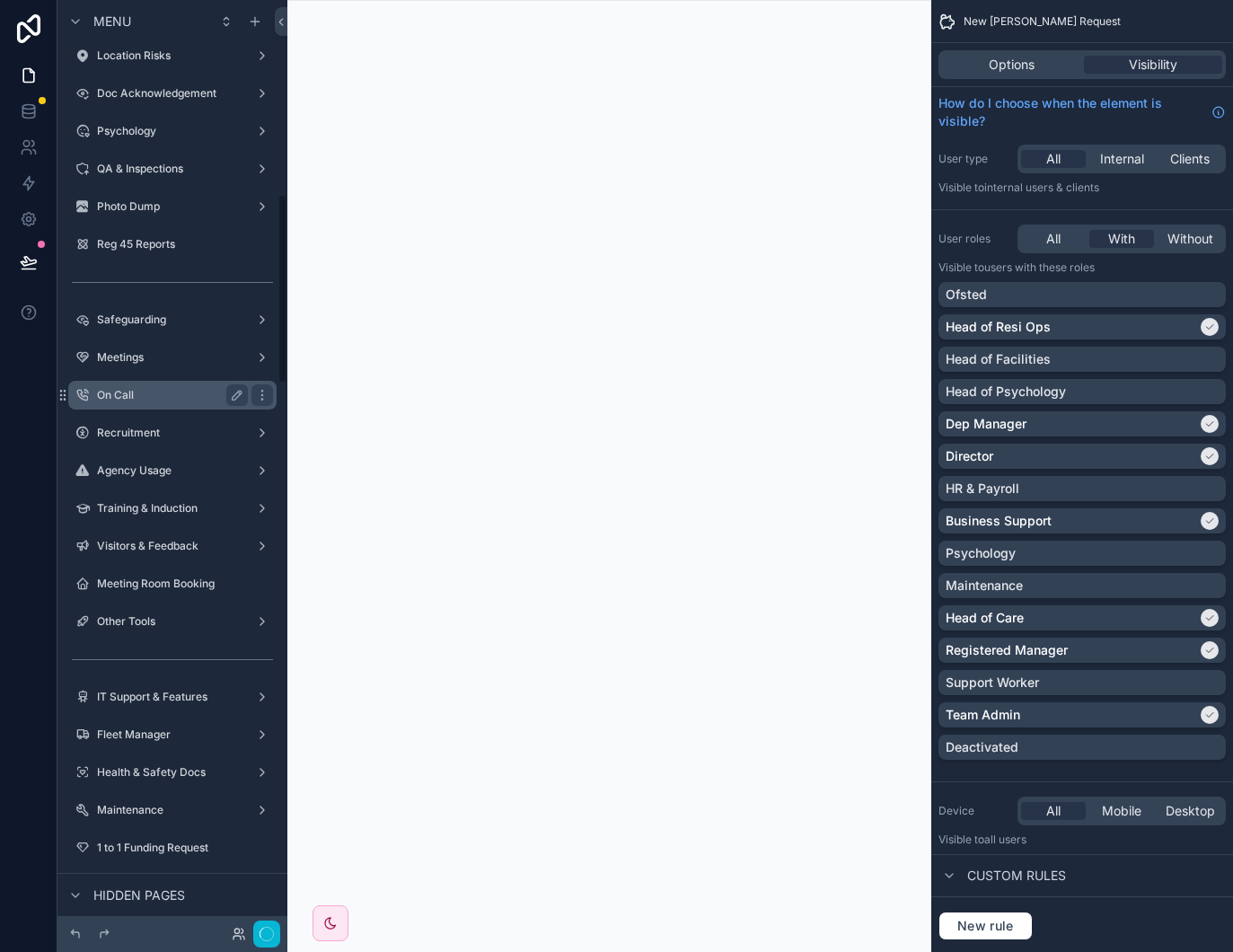
drag, startPoint x: 187, startPoint y: 376, endPoint x: 187, endPoint y: 389, distance: 13.0
click at [187, 389] on div "Home Ofsted Welcome Page HR & Employment Timesheets Annual Leave Calendars Busi…" at bounding box center [173, 15] width 230 height 1848
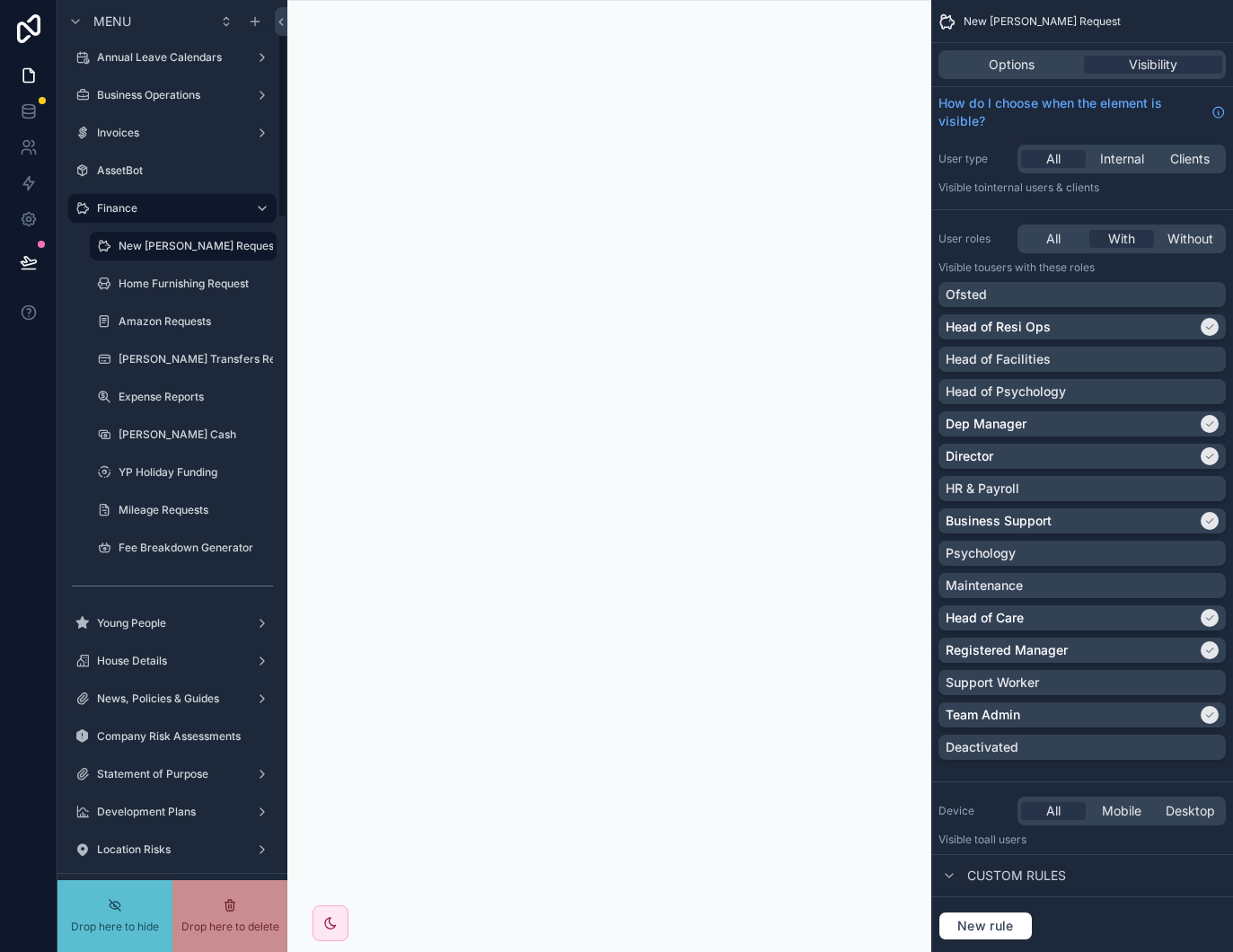
scroll to position [0, 0]
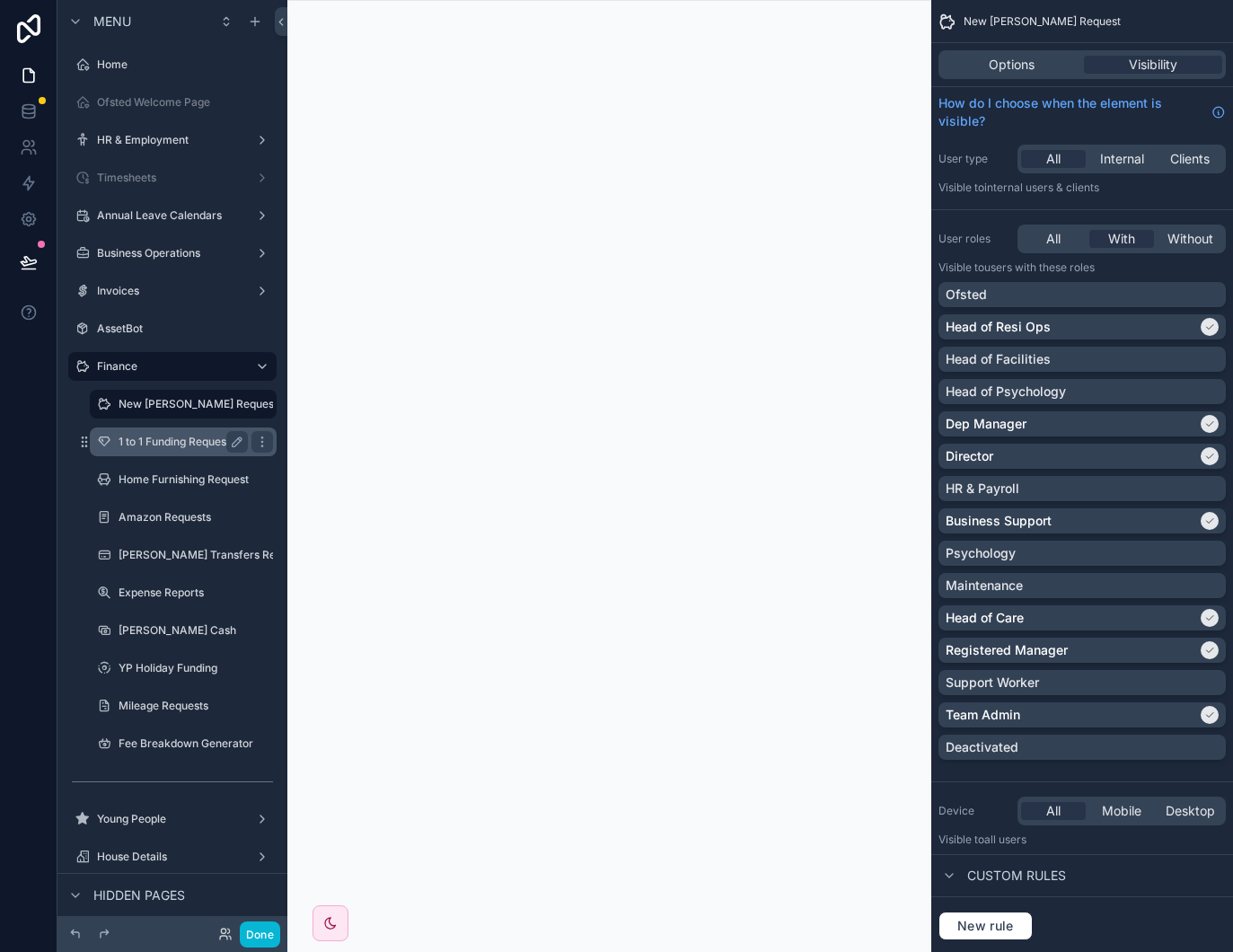
click at [163, 448] on label "1 to 1 Funding Request" at bounding box center [179, 441] width 122 height 14
click at [268, 938] on button "Done" at bounding box center [260, 934] width 41 height 26
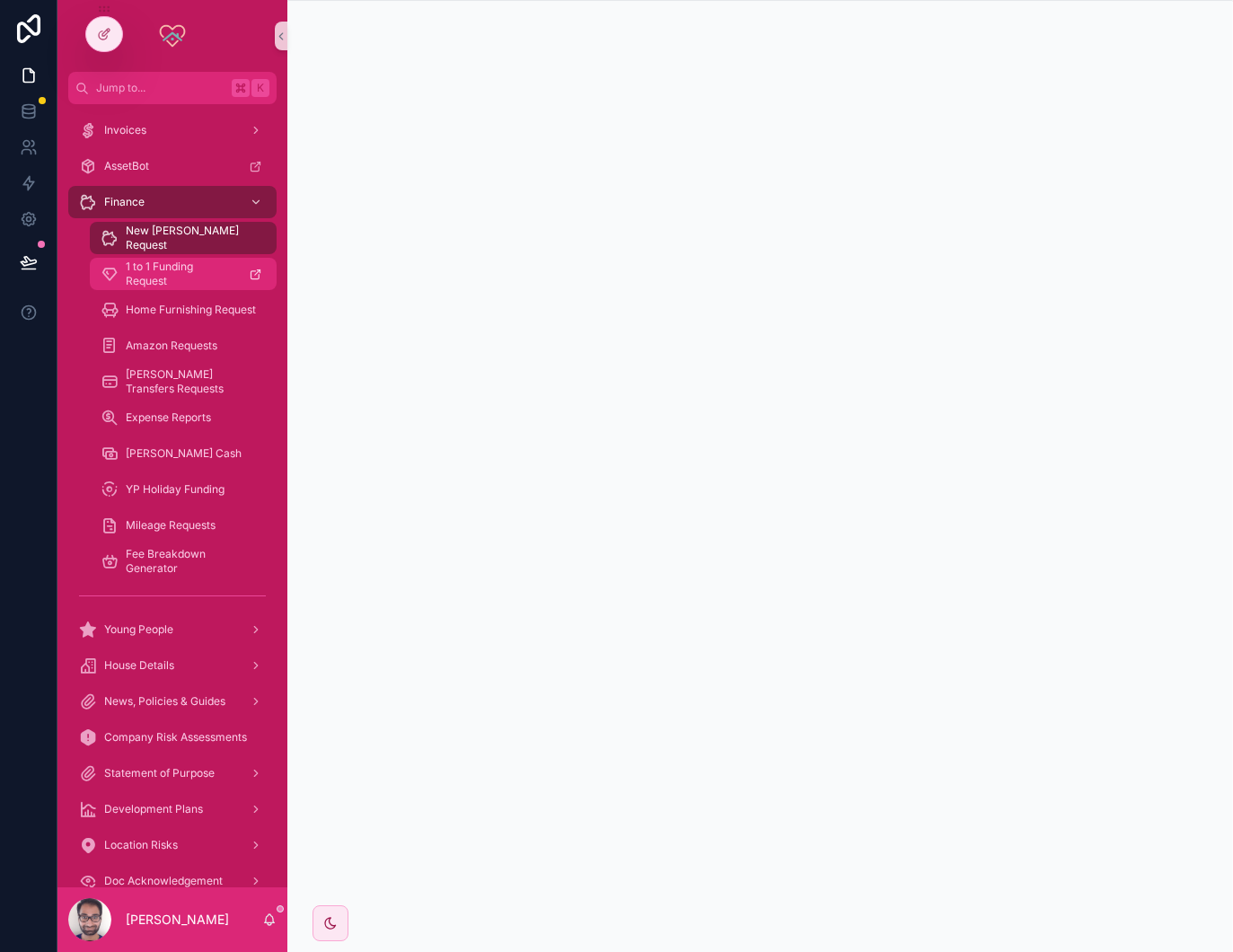
click at [199, 272] on span "1 to 1 Funding Request" at bounding box center [180, 274] width 109 height 28
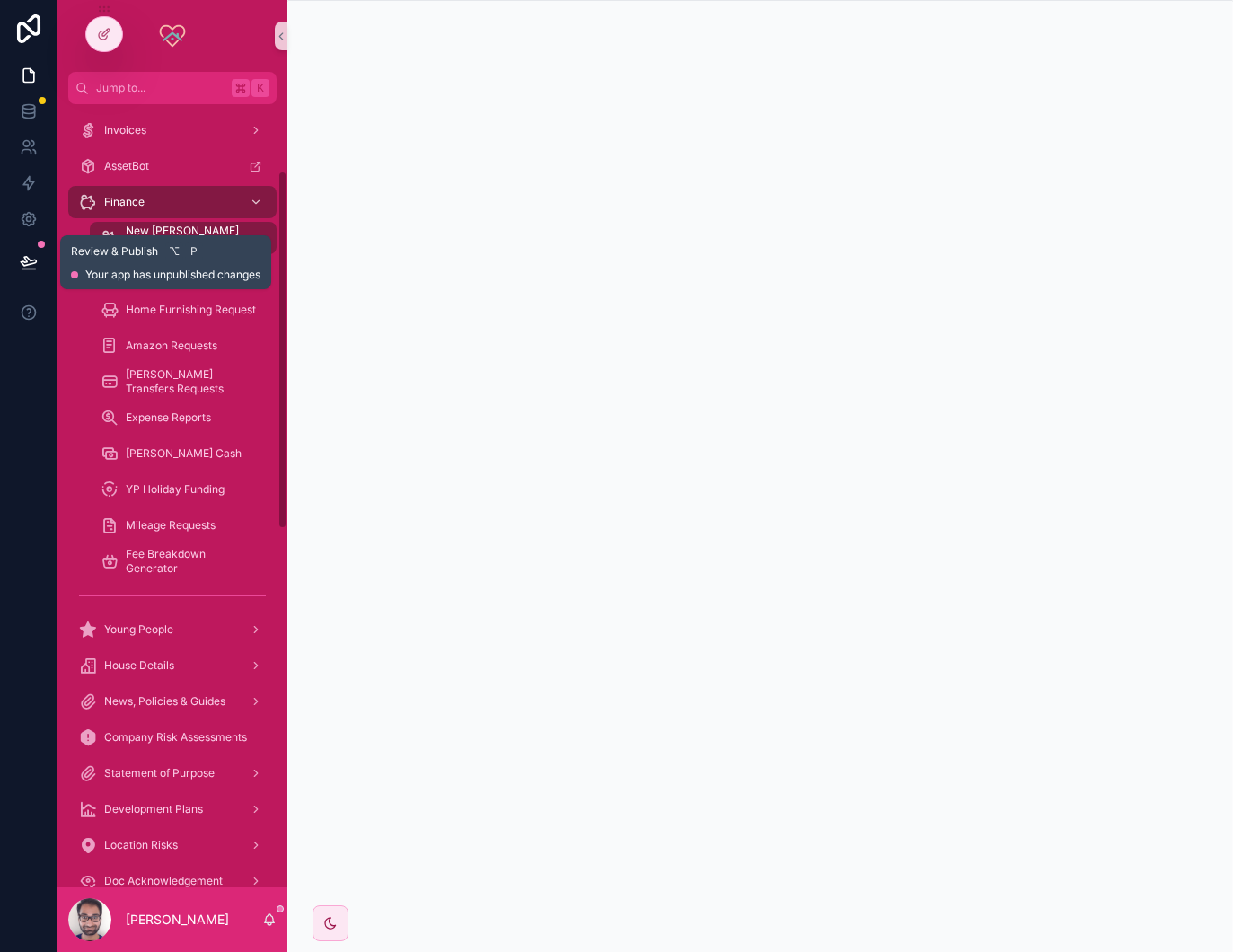
click at [35, 263] on icon at bounding box center [28, 262] width 18 height 18
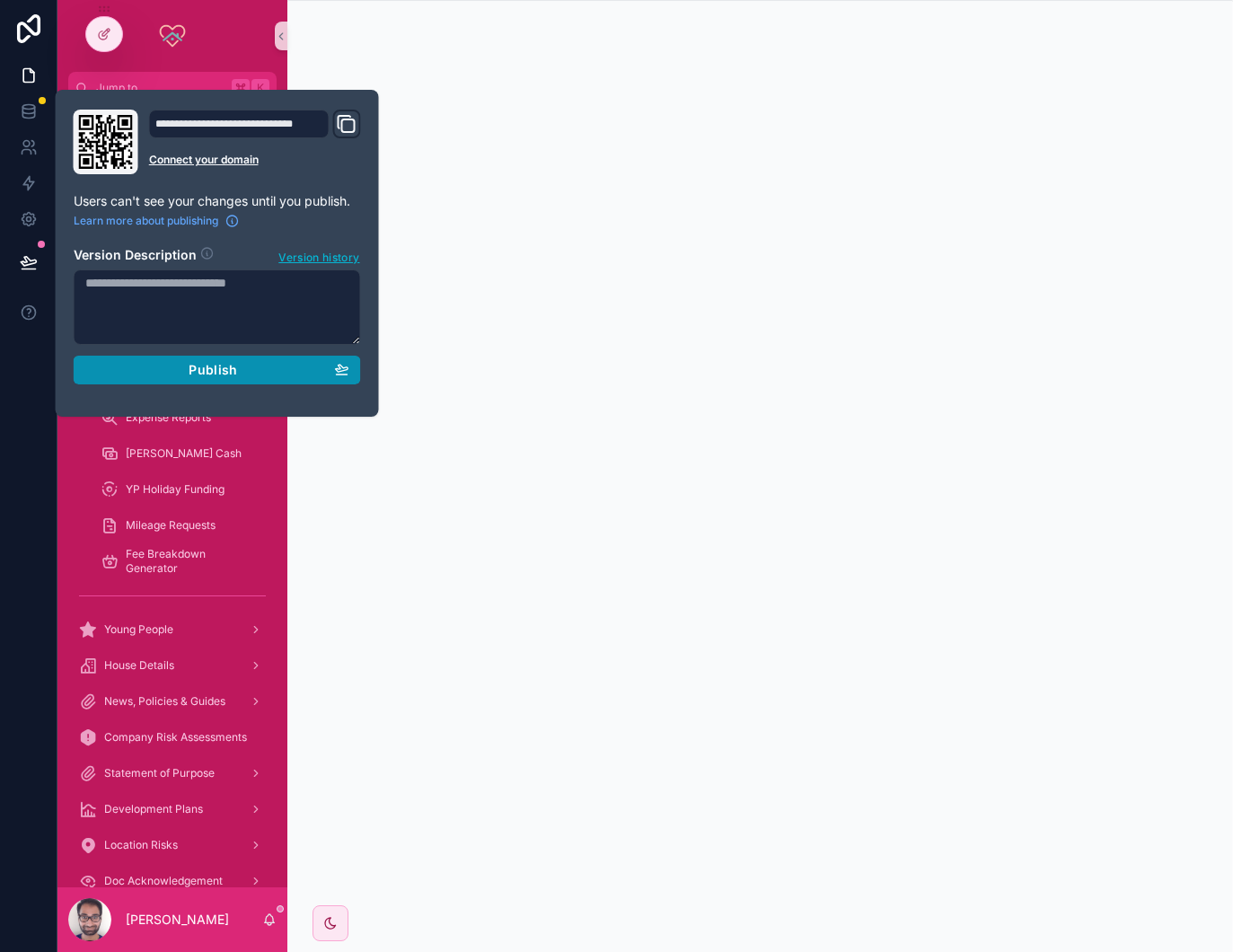
click at [201, 375] on span "Publish" at bounding box center [212, 370] width 48 height 16
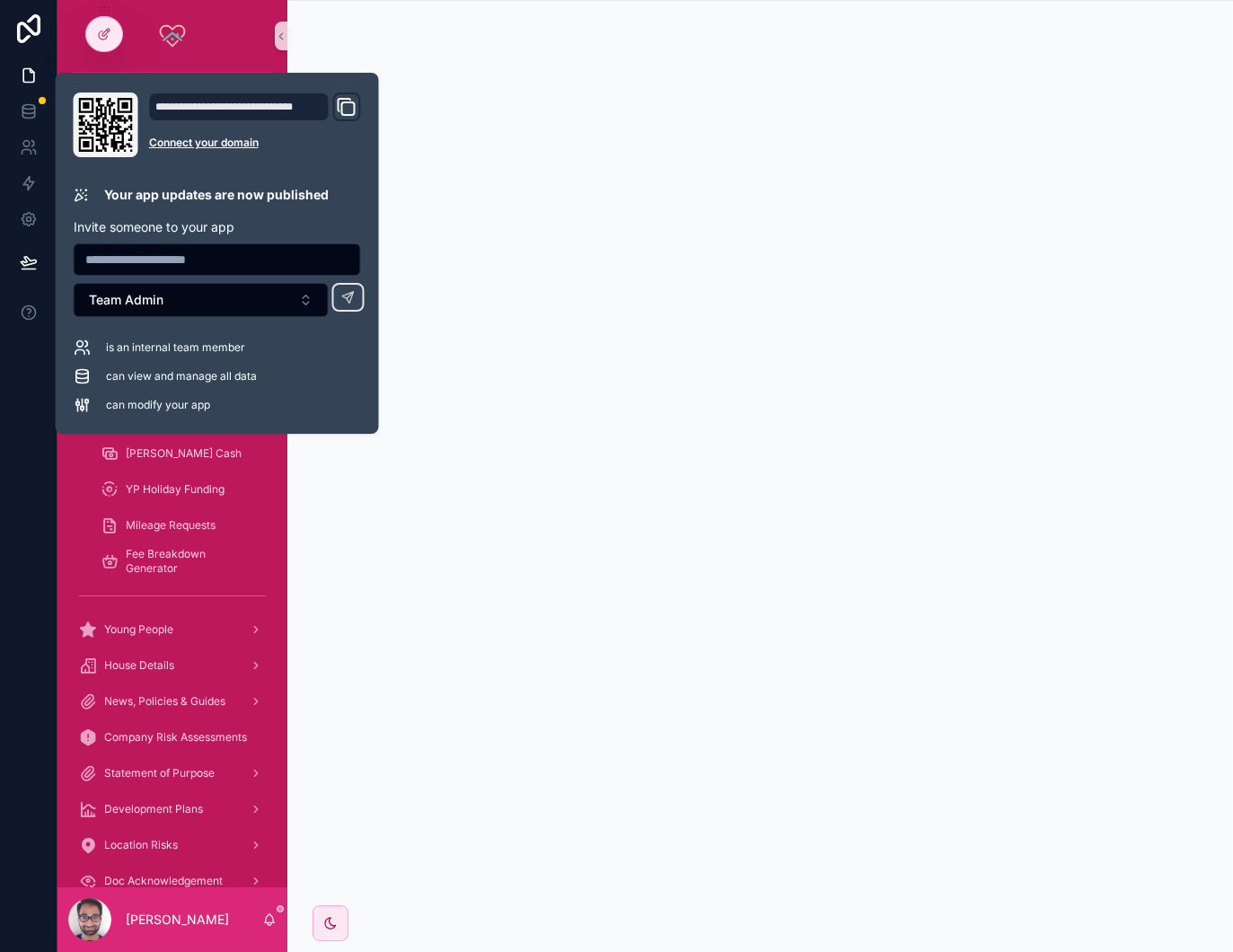
click at [28, 438] on div at bounding box center [28, 476] width 58 height 952
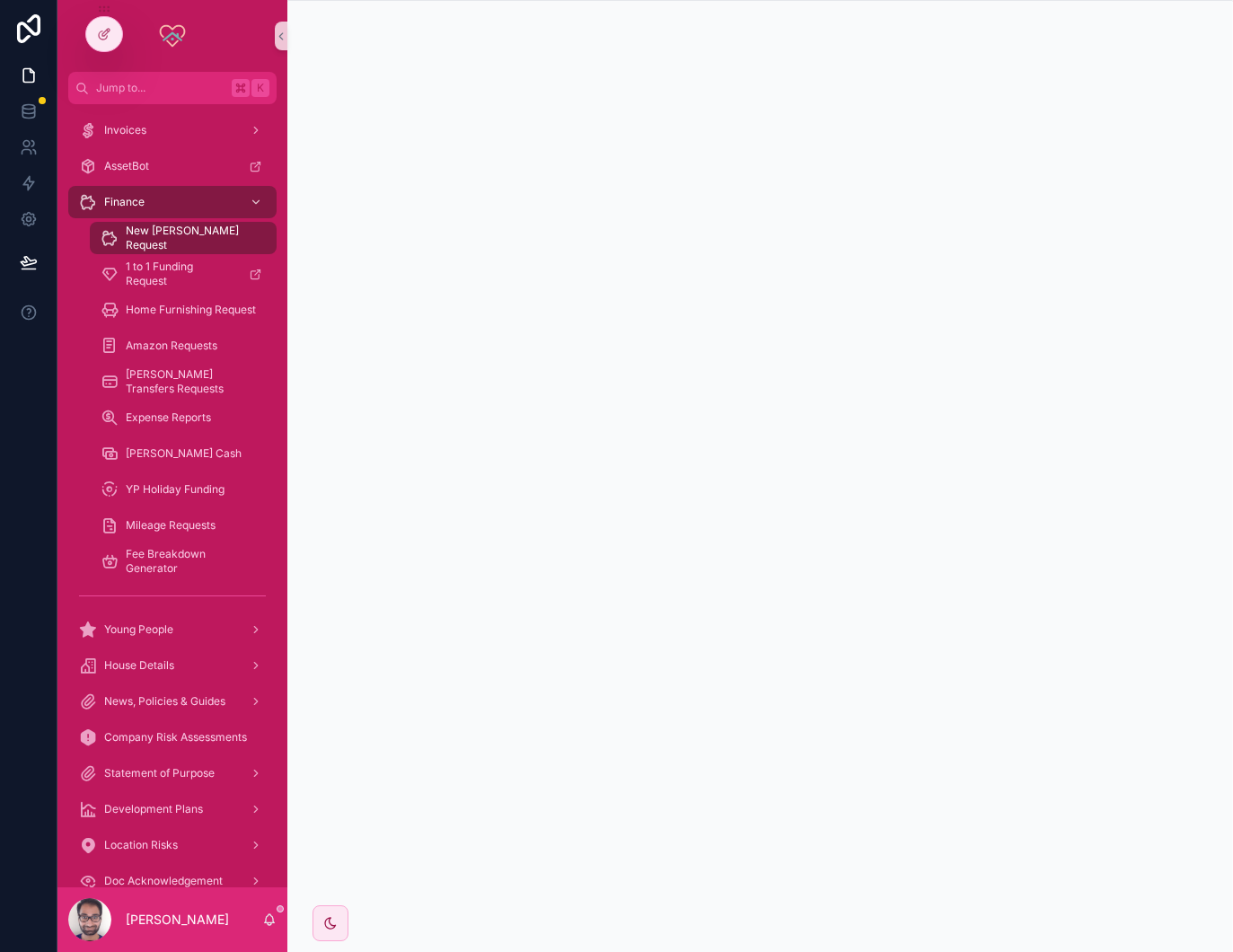
click at [38, 428] on div at bounding box center [28, 476] width 58 height 952
